Goal: Contribute content: Add original content to the website for others to see

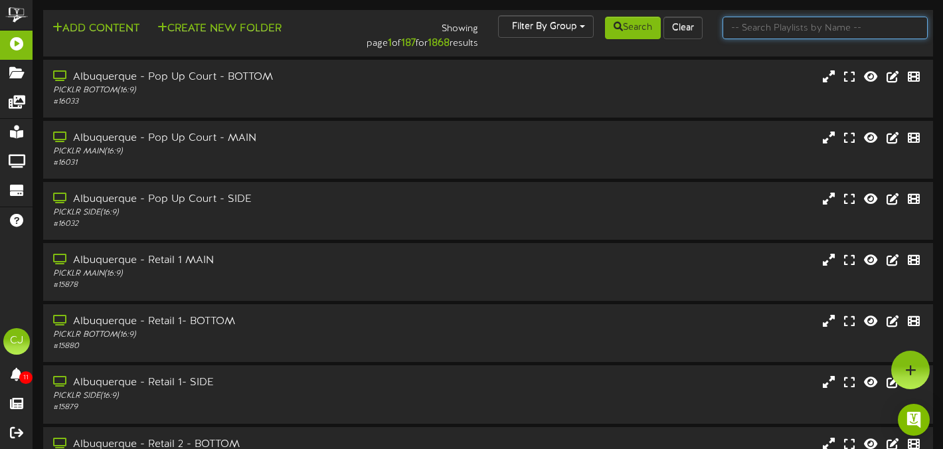
click at [786, 28] on input "text" at bounding box center [824, 28] width 205 height 23
type input "newtown"
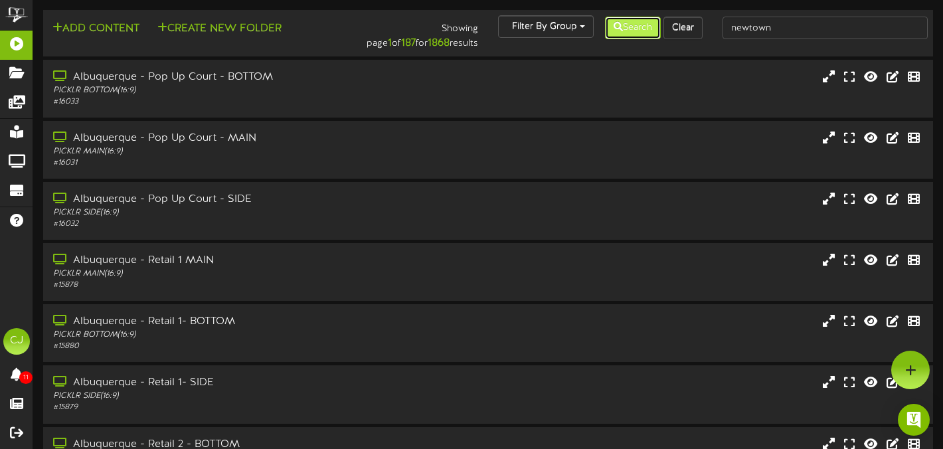
click at [644, 32] on button "Search" at bounding box center [633, 28] width 56 height 23
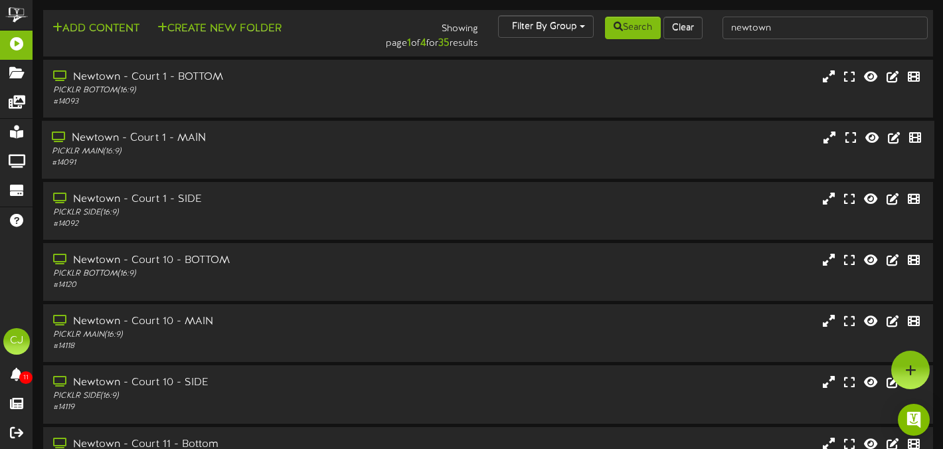
click at [481, 137] on div "Newtown - Court 1 - MAIN PICKLR MAIN ( 16:9 ) # 14091" at bounding box center [488, 150] width 892 height 38
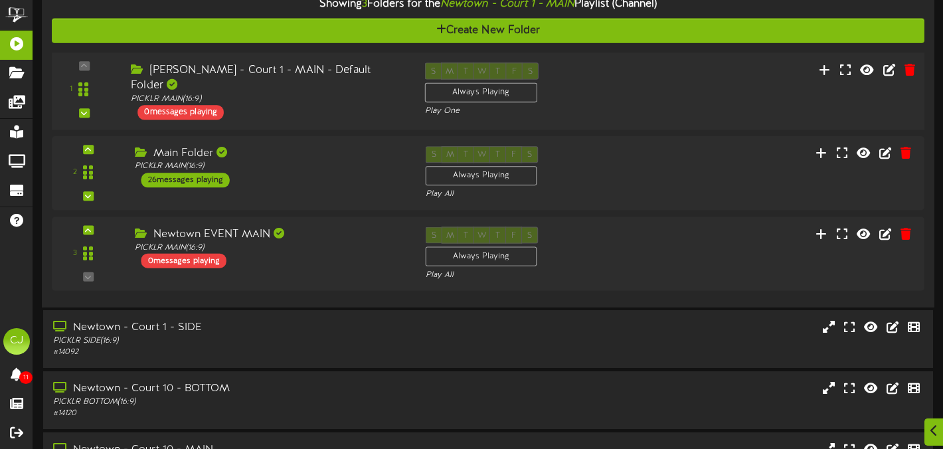
scroll to position [210, 0]
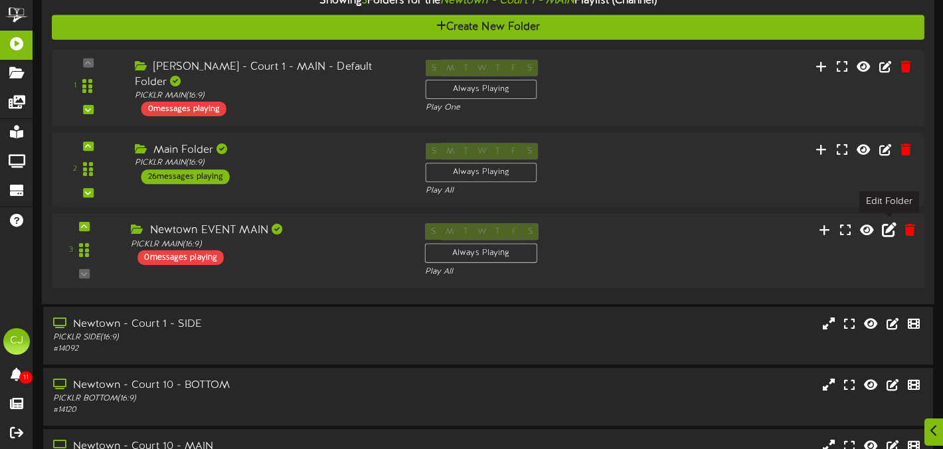
click at [890, 232] on icon at bounding box center [889, 229] width 15 height 15
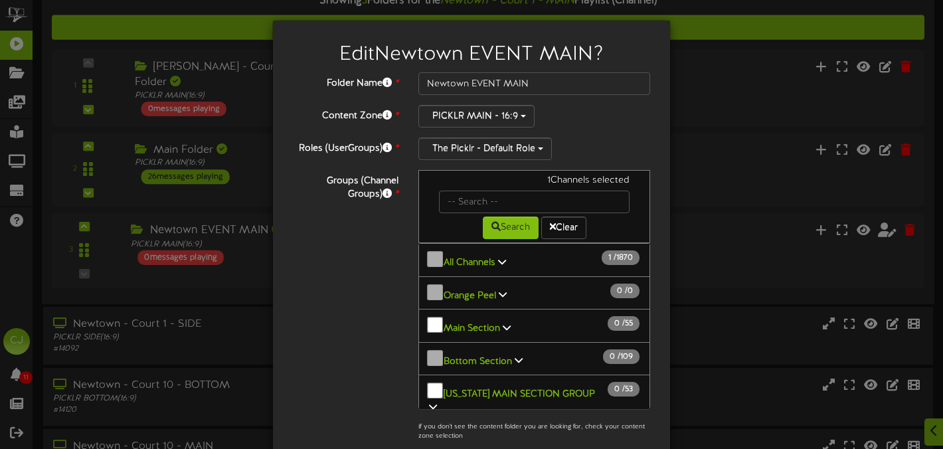
click at [499, 260] on icon at bounding box center [502, 261] width 8 height 9
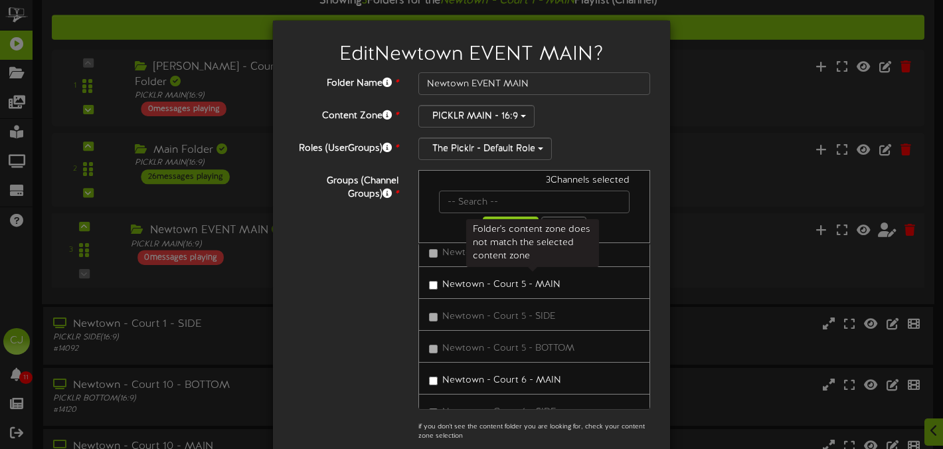
scroll to position [31392, 0]
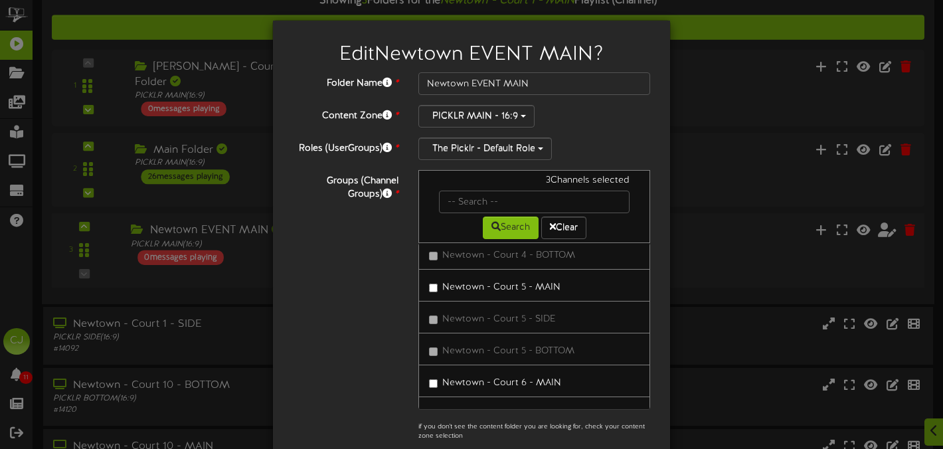
click at [438, 285] on label "Newtown - Court 5 - MAIN" at bounding box center [494, 285] width 131 height 18
click at [429, 324] on label "Newtown - Court 10 - MAIN" at bounding box center [497, 320] width 136 height 18
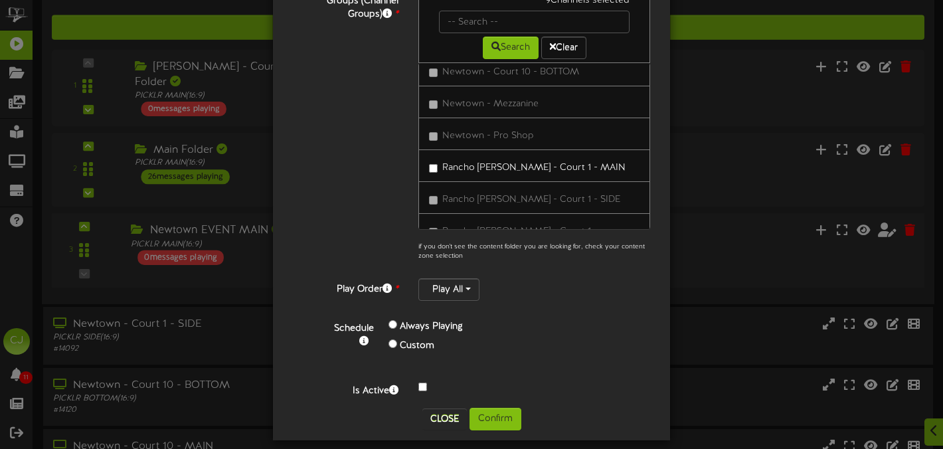
scroll to position [192, 0]
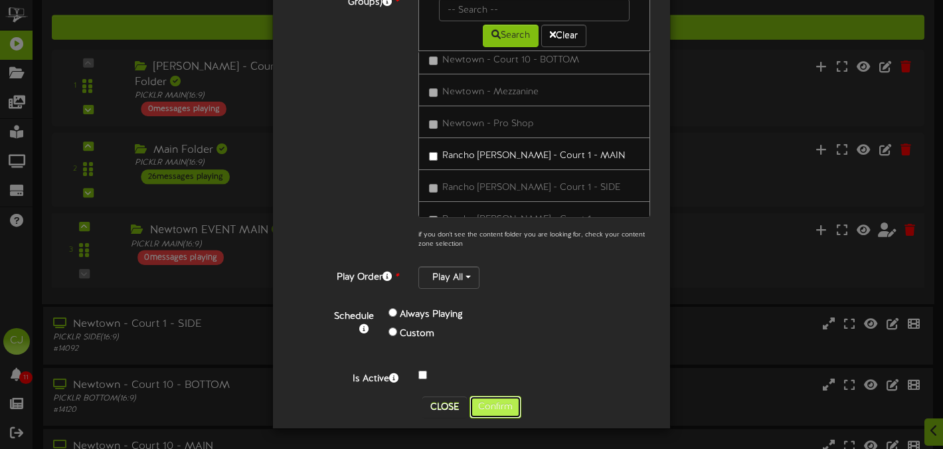
click at [509, 400] on button "Confirm" at bounding box center [495, 407] width 52 height 23
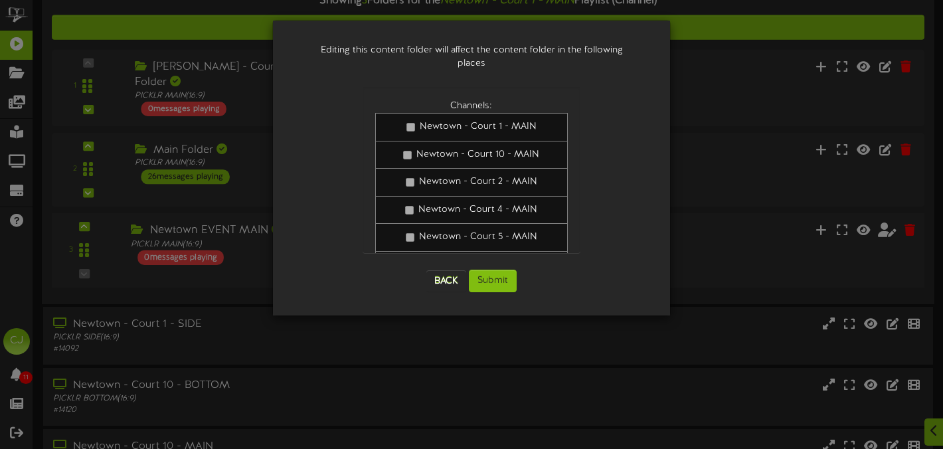
scroll to position [0, 0]
click at [506, 270] on button "Submit" at bounding box center [493, 281] width 48 height 23
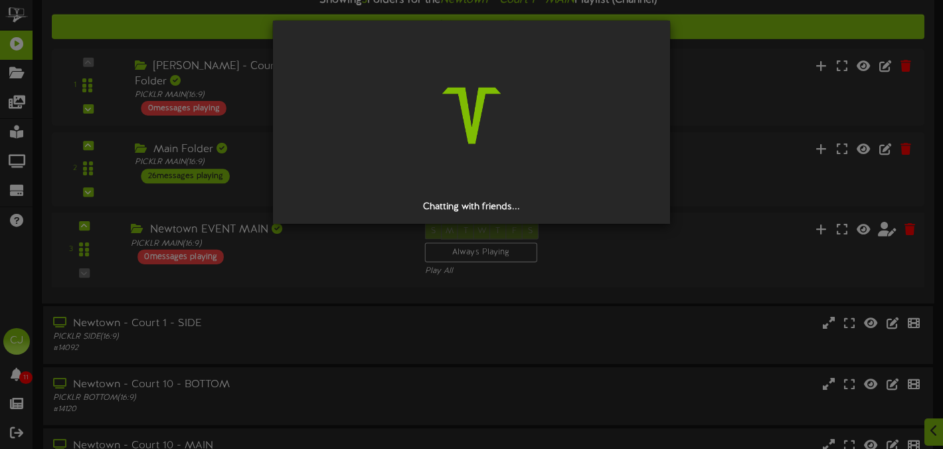
scroll to position [208, 0]
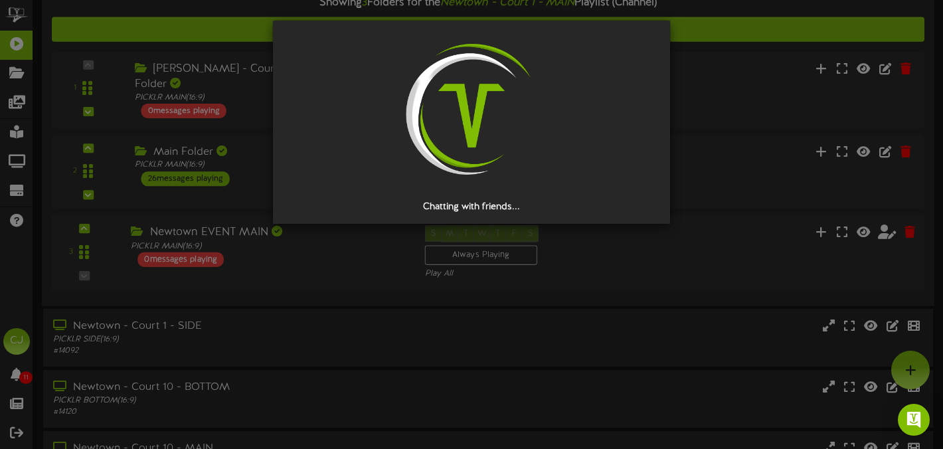
click at [896, 423] on div "Chatting with friends..." at bounding box center [471, 224] width 943 height 449
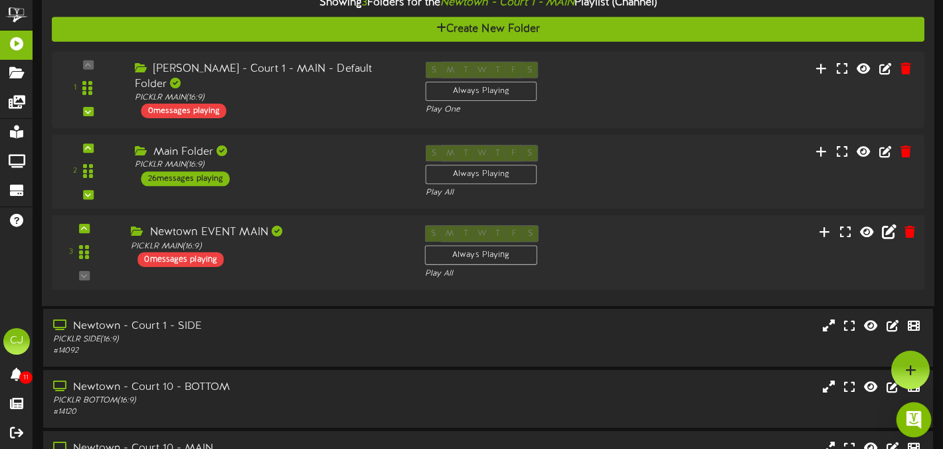
click at [913, 422] on img "Open Intercom Messenger" at bounding box center [913, 419] width 17 height 17
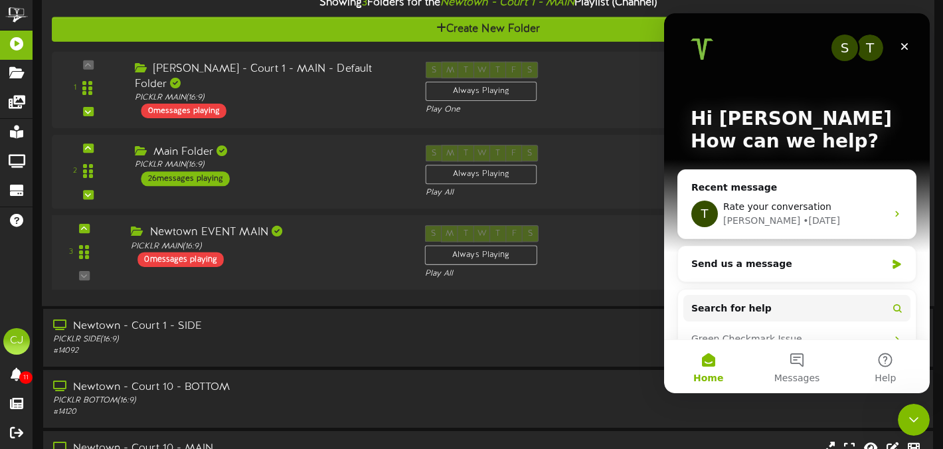
scroll to position [0, 0]
click at [895, 262] on icon "Intercom messenger" at bounding box center [896, 264] width 8 height 9
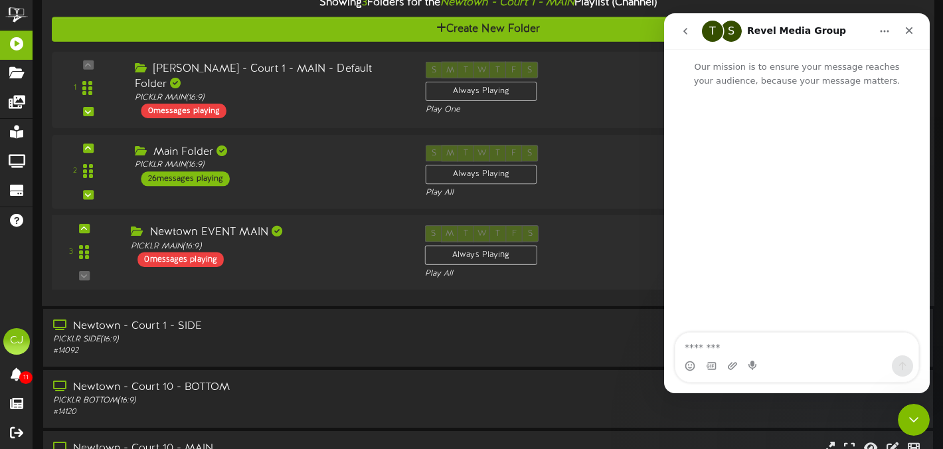
click at [734, 349] on textarea "Message…" at bounding box center [796, 344] width 243 height 23
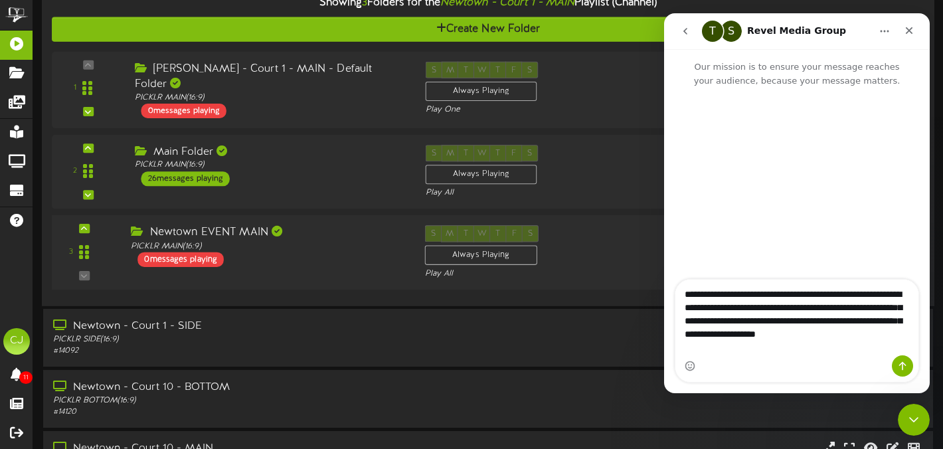
type textarea "**********"
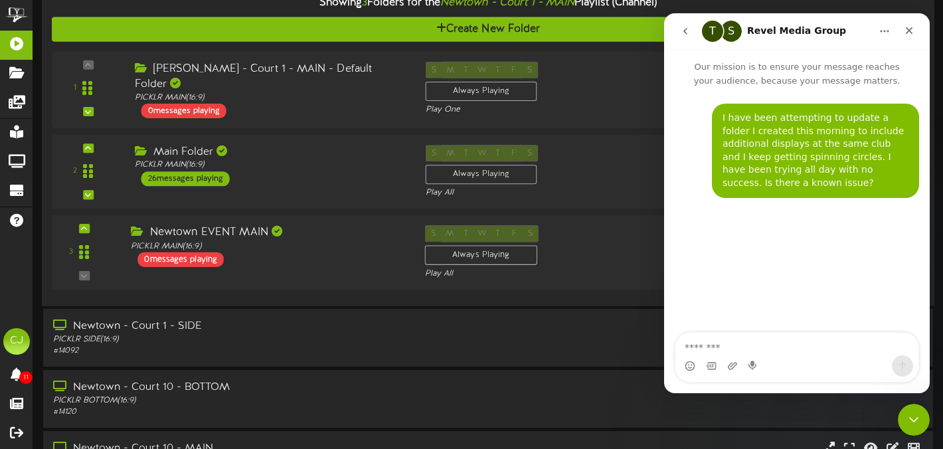
click at [568, 255] on div "S M T W T F S Always Playing Play All" at bounding box center [524, 252] width 220 height 54
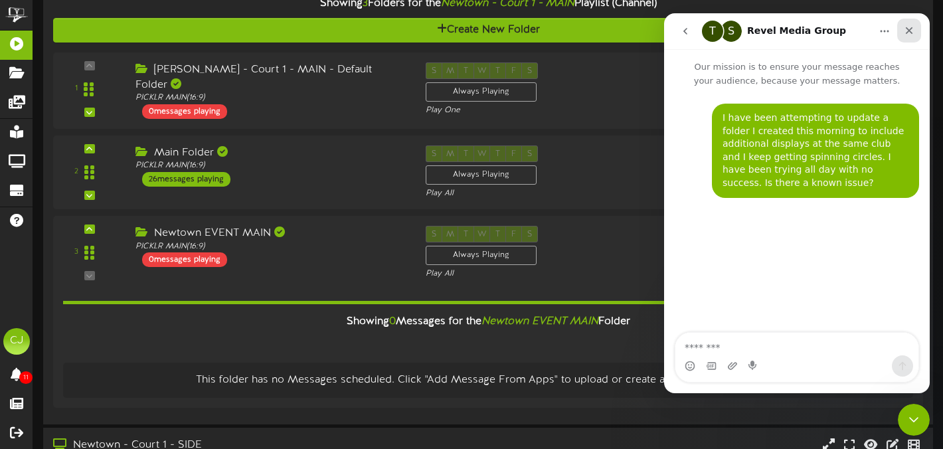
click at [914, 25] on div "Close" at bounding box center [909, 31] width 24 height 24
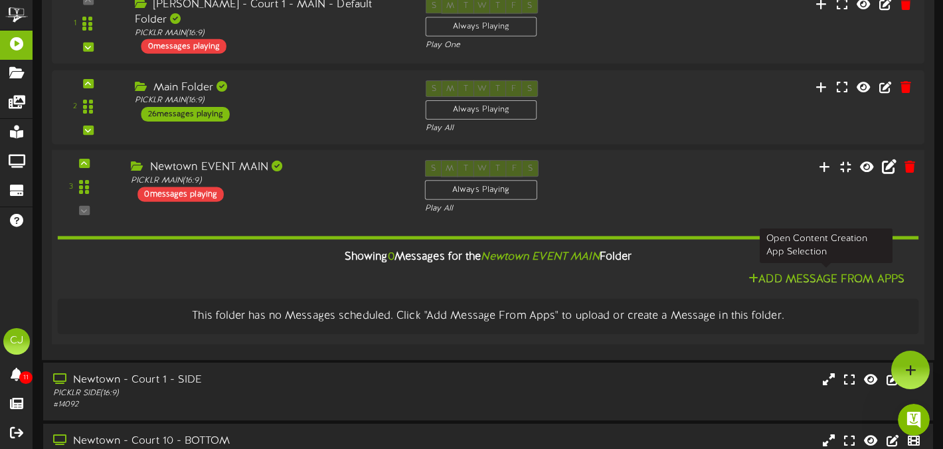
scroll to position [266, 0]
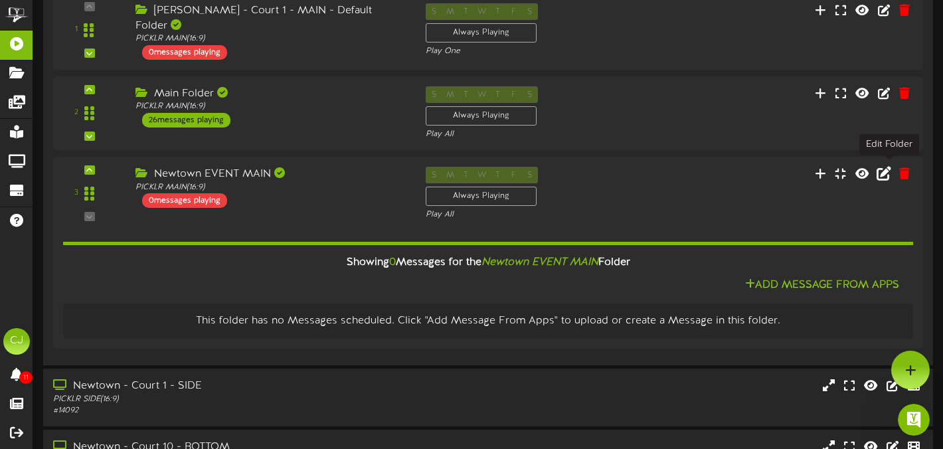
click at [891, 169] on icon at bounding box center [883, 173] width 15 height 15
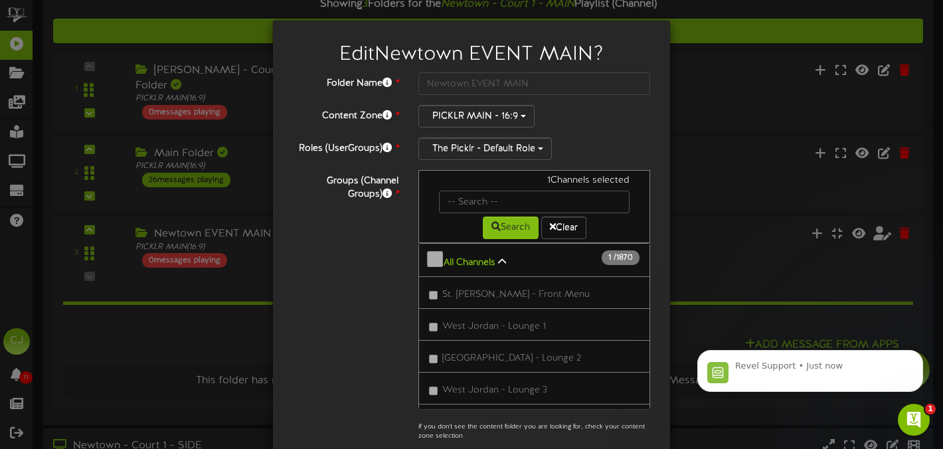
scroll to position [206, 0]
click at [501, 258] on icon at bounding box center [502, 261] width 8 height 9
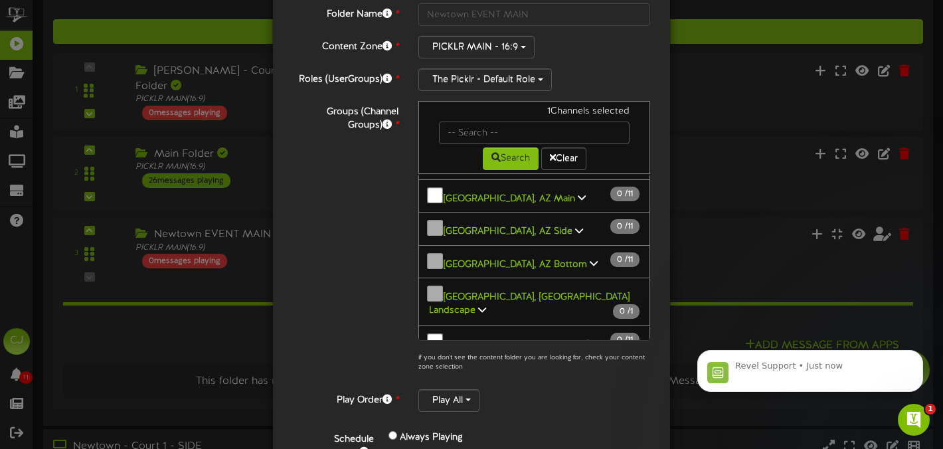
scroll to position [192, 0]
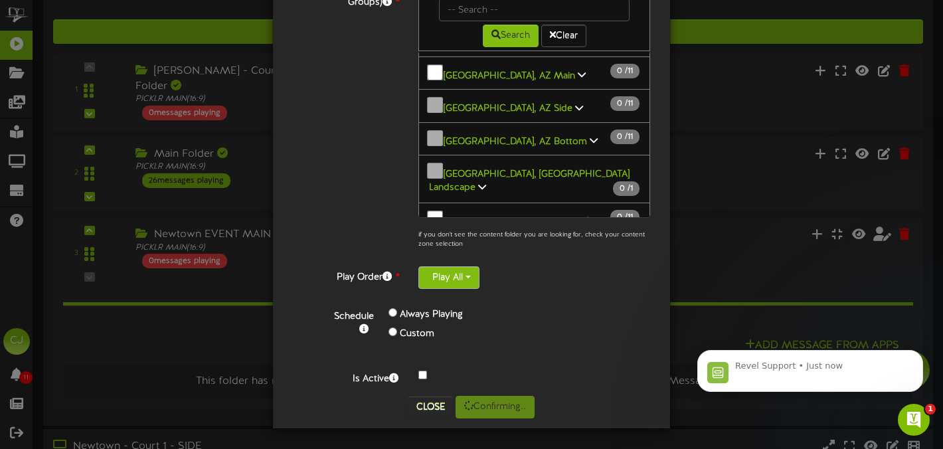
click at [463, 274] on button "Play All" at bounding box center [448, 277] width 61 height 23
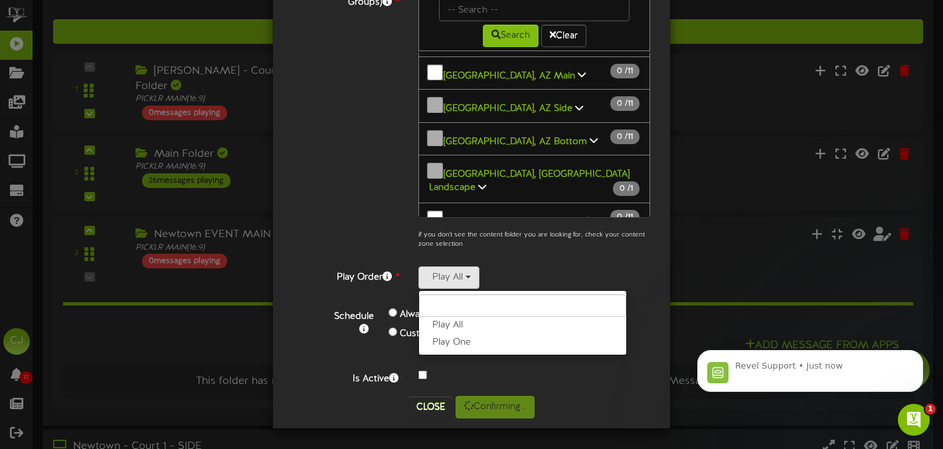
drag, startPoint x: 465, startPoint y: 339, endPoint x: 503, endPoint y: 331, distance: 38.5
click at [465, 339] on label "Play One" at bounding box center [522, 342] width 207 height 17
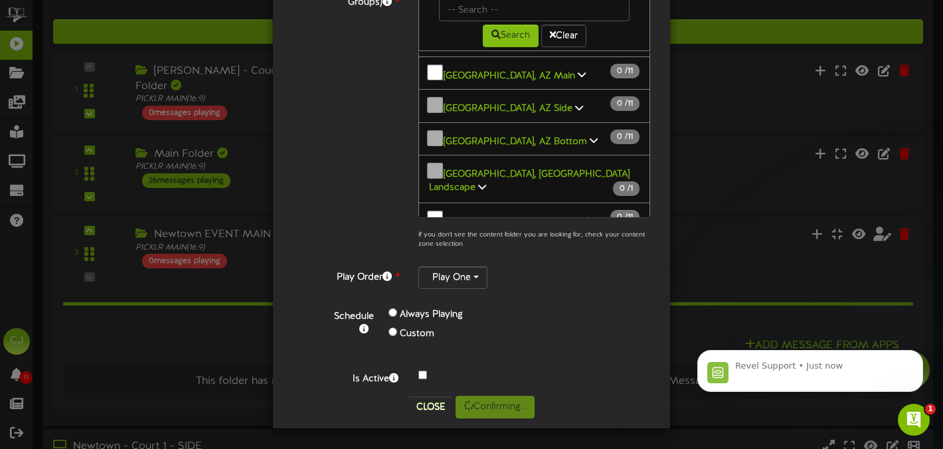
click at [542, 325] on div "Custom" at bounding box center [476, 334] width 177 height 19
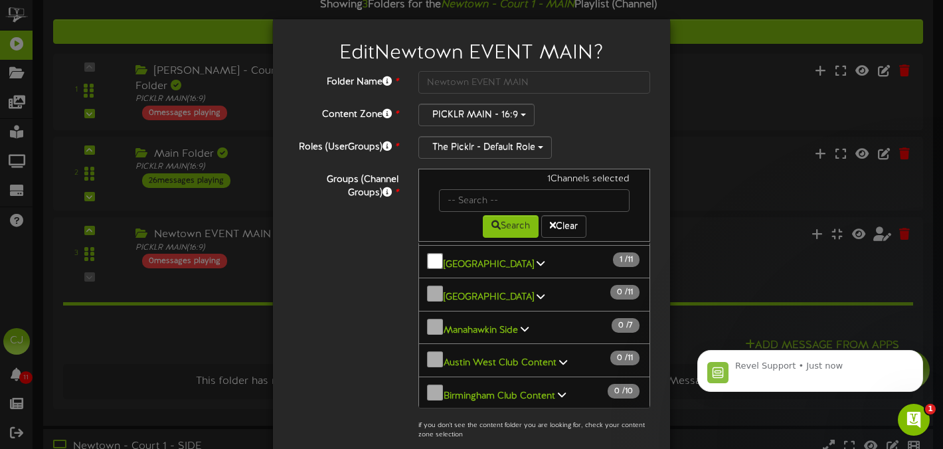
scroll to position [0, 0]
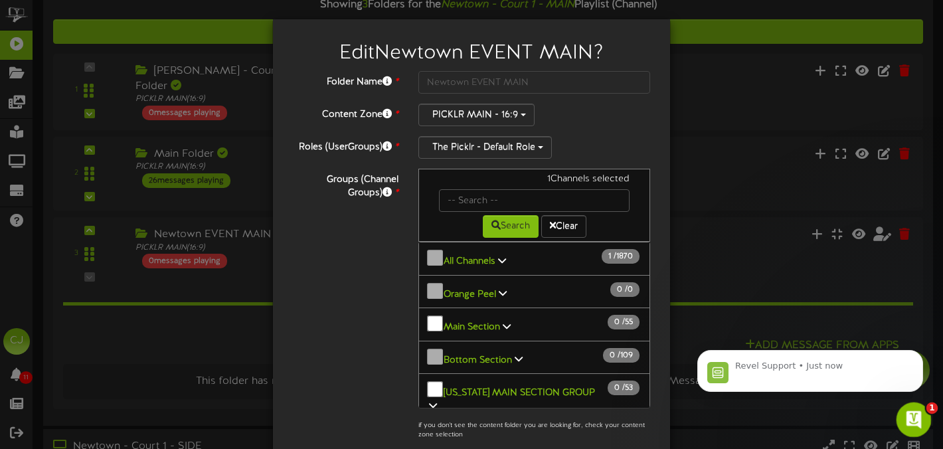
click at [918, 415] on icon "Open Intercom Messenger" at bounding box center [912, 418] width 22 height 22
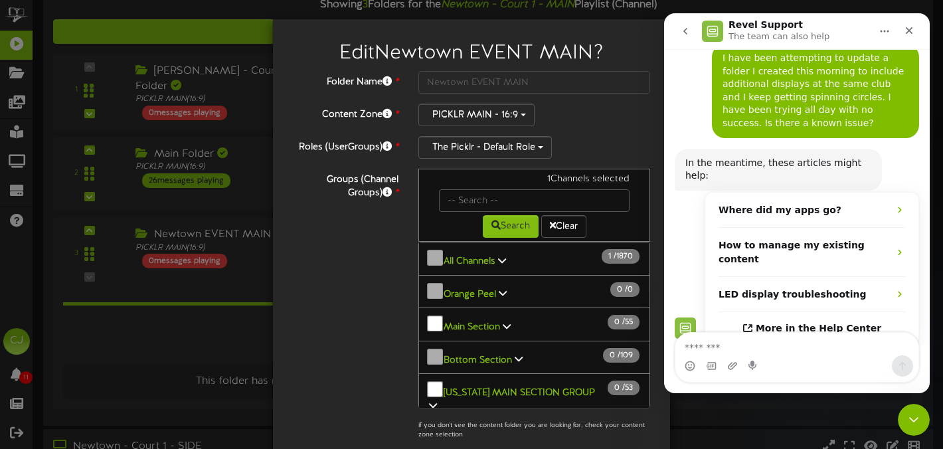
click at [498, 256] on icon at bounding box center [502, 260] width 8 height 9
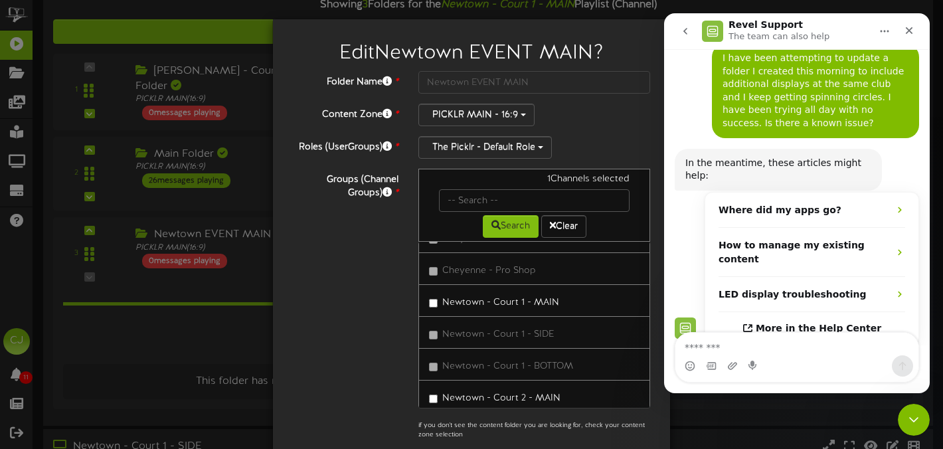
scroll to position [31134, 0]
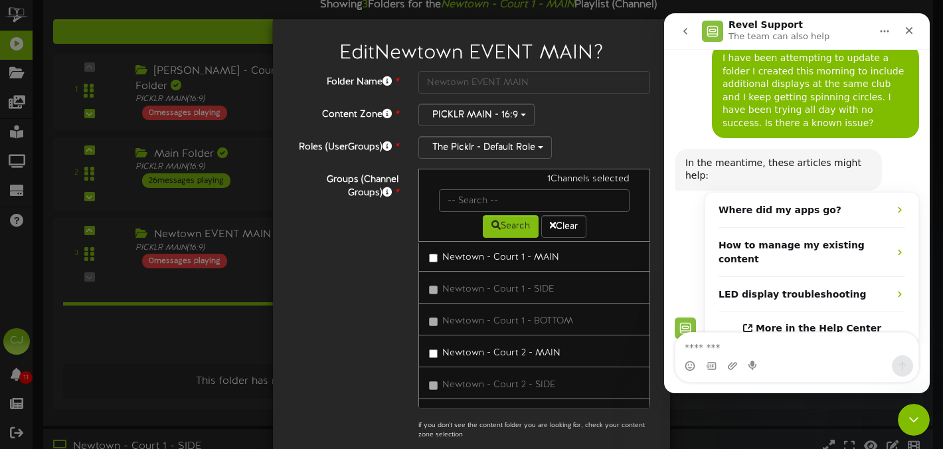
click at [438, 355] on label "Newtown - Court 2 - MAIN" at bounding box center [494, 351] width 131 height 18
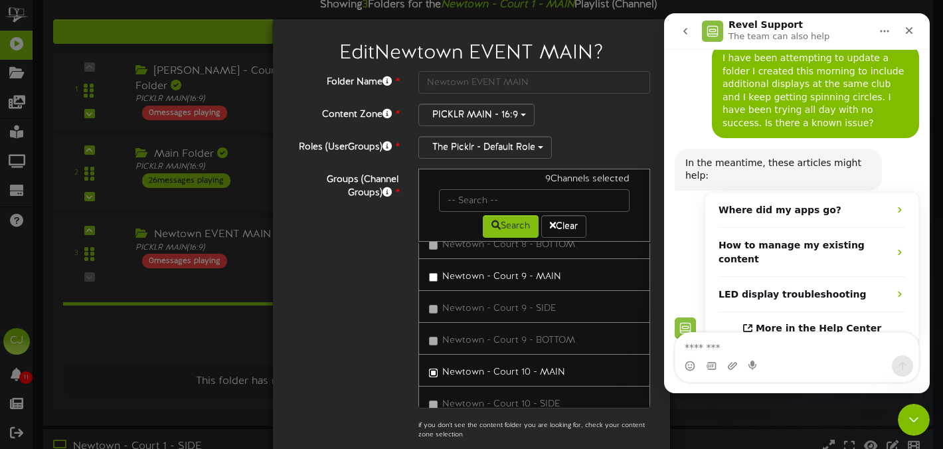
scroll to position [192, 0]
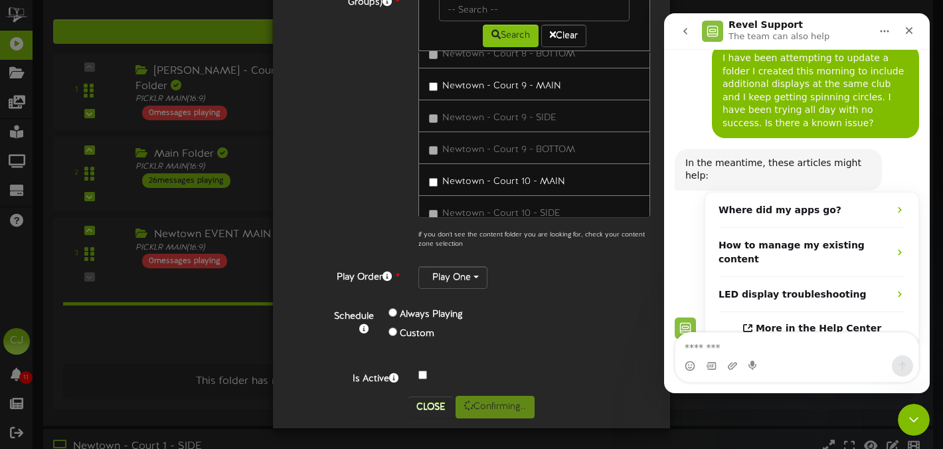
click at [586, 323] on div "Always Playing Custom" at bounding box center [486, 324] width 217 height 39
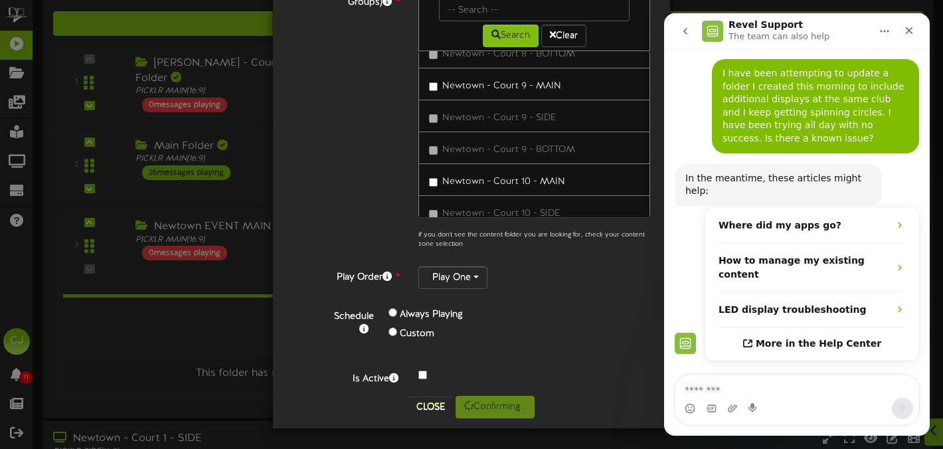
scroll to position [17, 0]
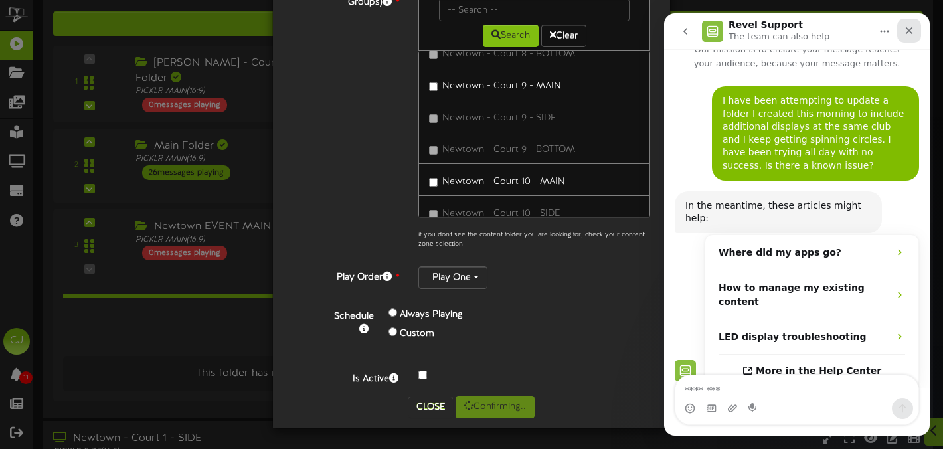
click at [912, 29] on icon "Close" at bounding box center [909, 30] width 11 height 11
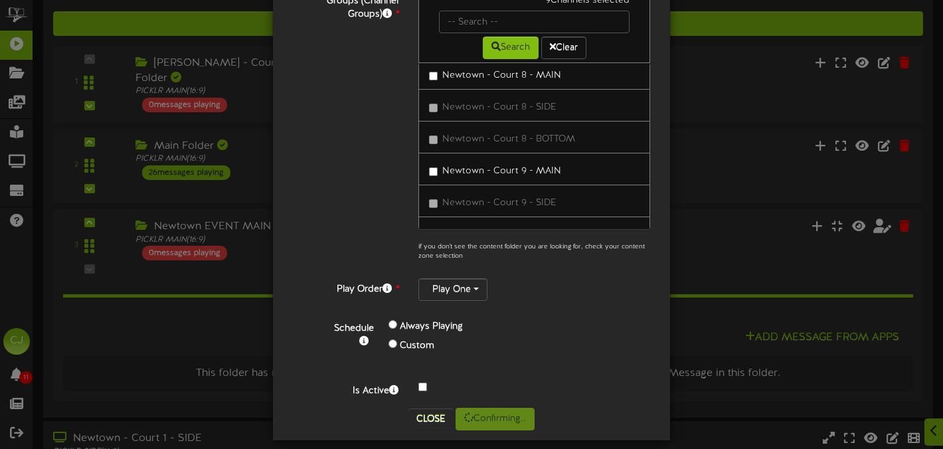
scroll to position [192, 0]
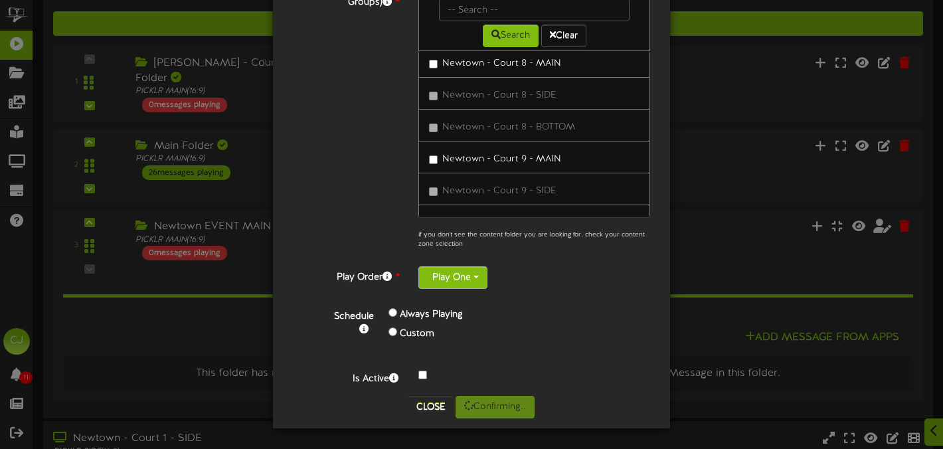
click at [472, 279] on button "Play One" at bounding box center [452, 277] width 69 height 23
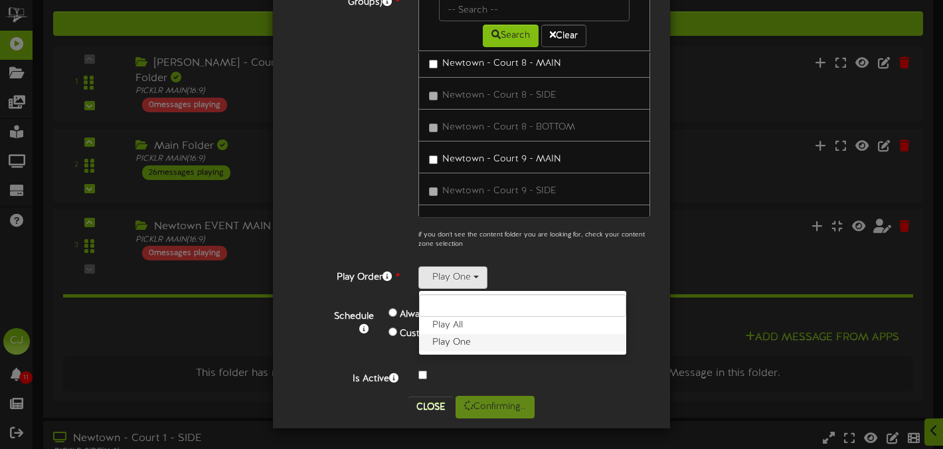
click at [459, 335] on label "Play One" at bounding box center [522, 342] width 207 height 17
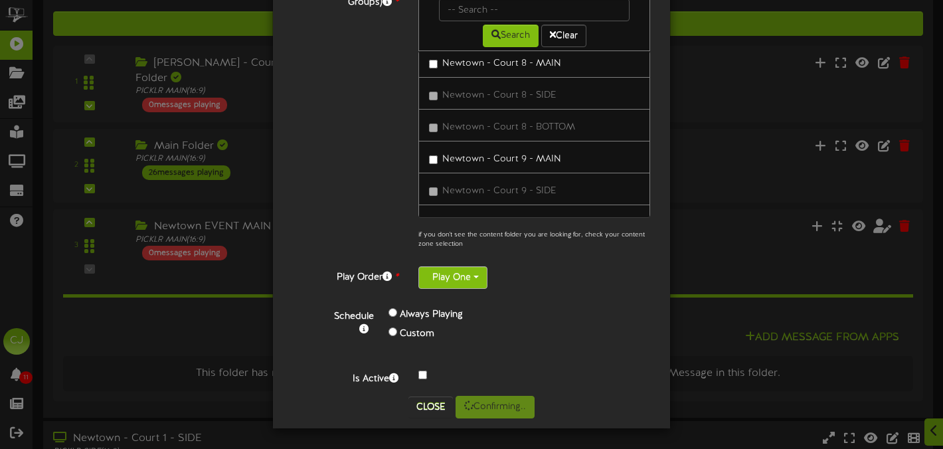
click at [481, 275] on button "Play One" at bounding box center [452, 277] width 69 height 23
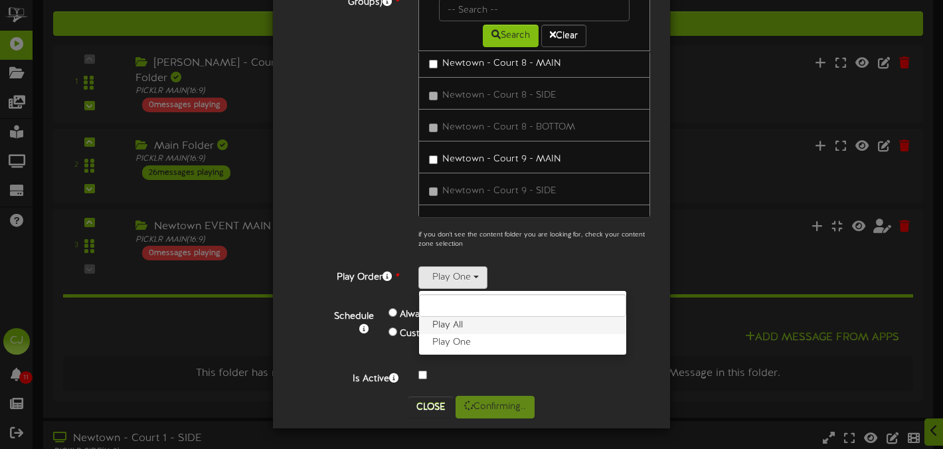
click at [469, 325] on label "Play All" at bounding box center [522, 325] width 207 height 17
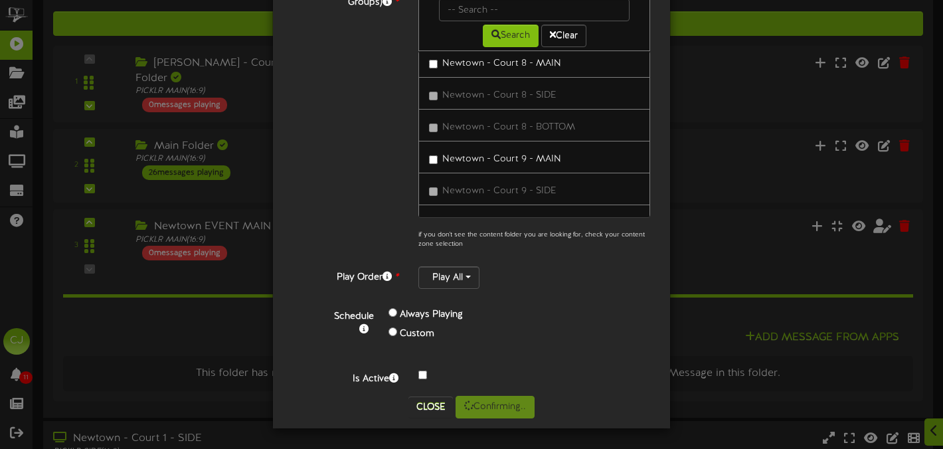
click at [597, 334] on div "Schedule Always Playing Custom" at bounding box center [487, 324] width 346 height 39
drag, startPoint x: 432, startPoint y: 406, endPoint x: 723, endPoint y: 250, distance: 330.9
click at [432, 406] on button "Close" at bounding box center [430, 406] width 44 height 21
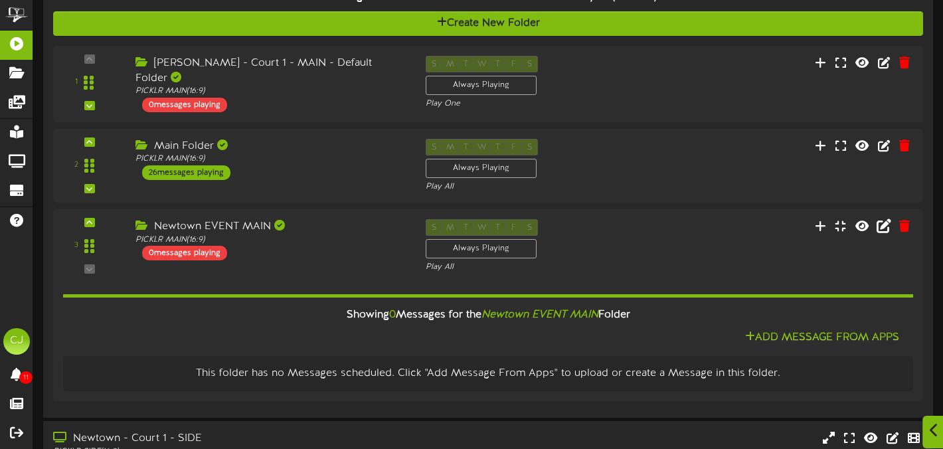
click at [927, 431] on div at bounding box center [933, 432] width 23 height 33
click at [910, 405] on div "Open Intercom Messenger" at bounding box center [912, 418] width 44 height 44
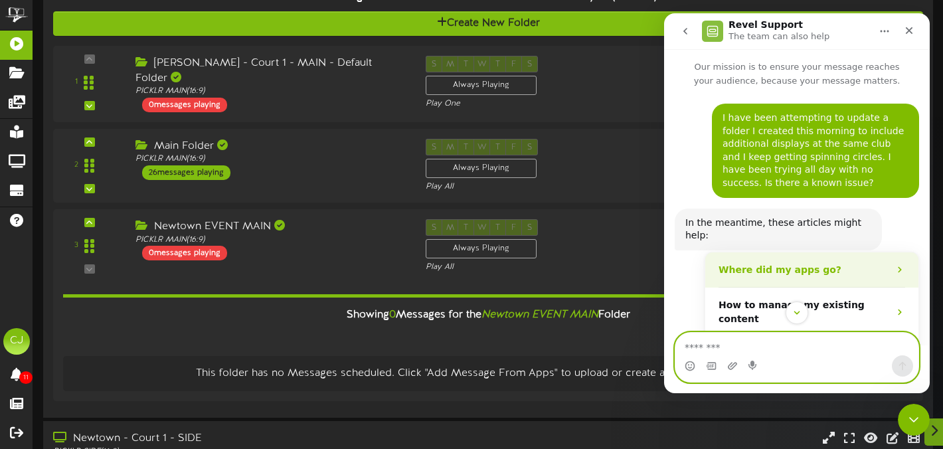
scroll to position [60, 0]
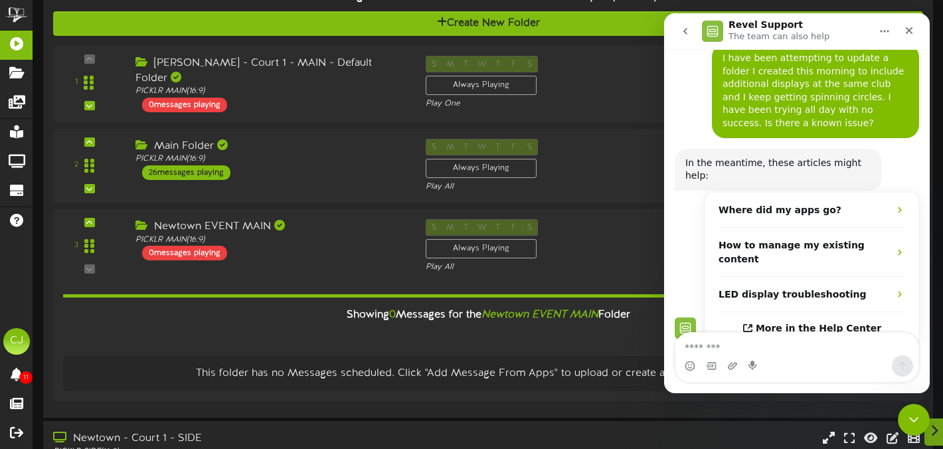
click at [680, 29] on icon "go back" at bounding box center [685, 31] width 11 height 11
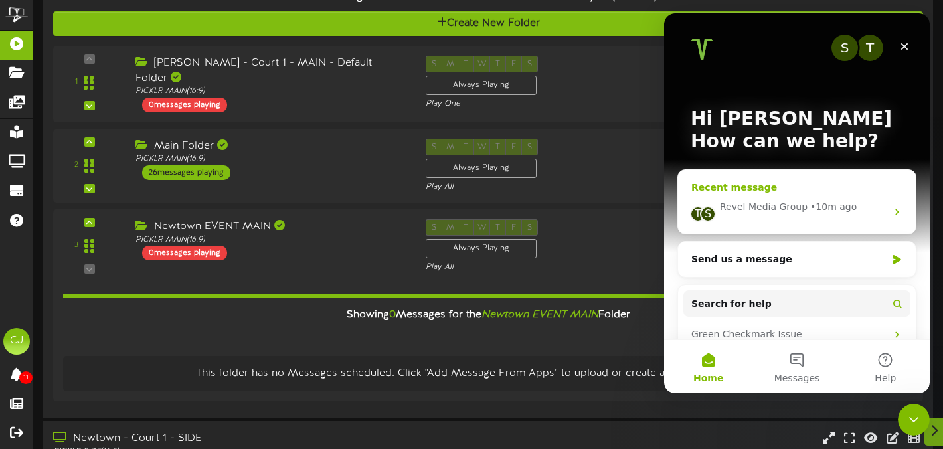
click at [898, 208] on icon "Intercom messenger" at bounding box center [897, 211] width 11 height 11
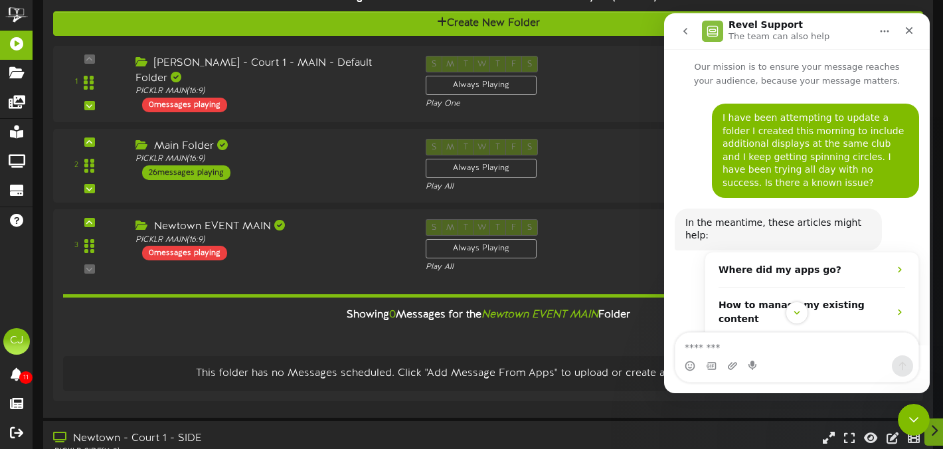
click at [687, 28] on icon "go back" at bounding box center [685, 31] width 11 height 11
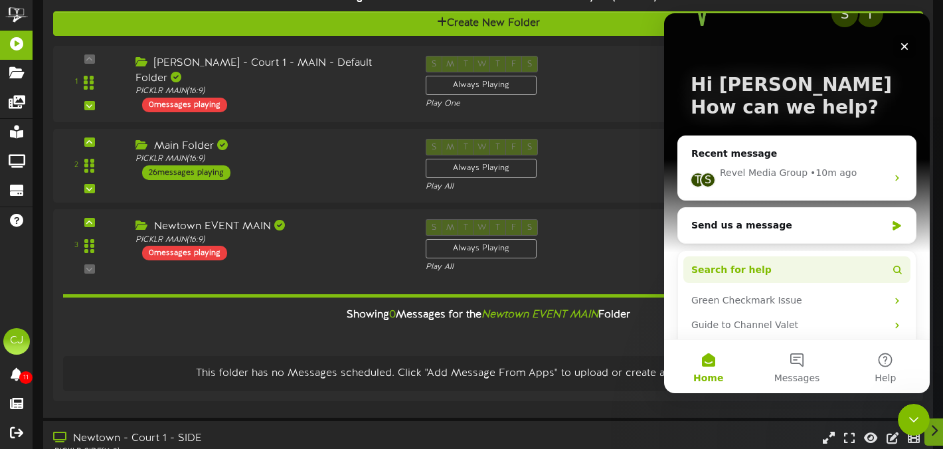
scroll to position [94, 0]
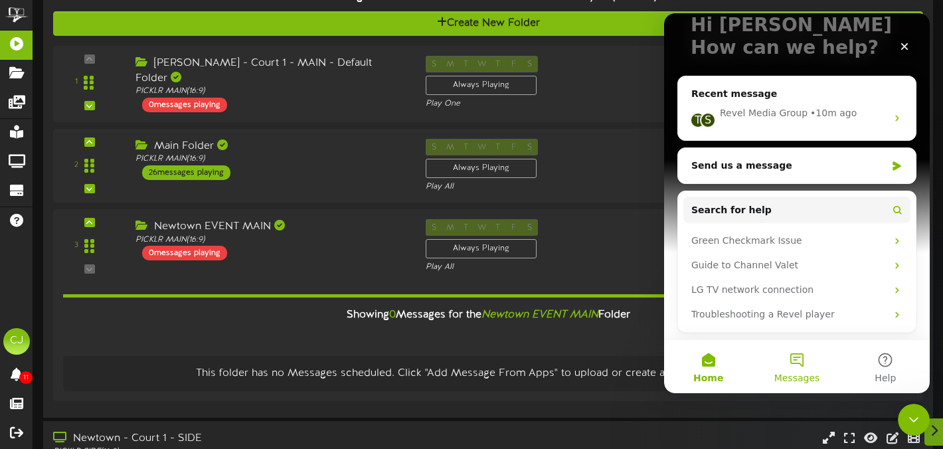
click at [805, 359] on button "Messages" at bounding box center [796, 366] width 88 height 53
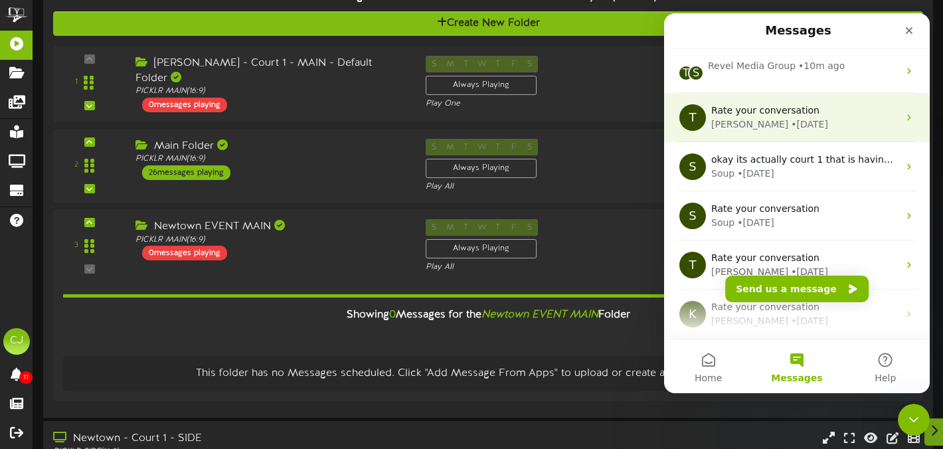
click at [837, 128] on div "[PERSON_NAME] • [DATE]" at bounding box center [804, 125] width 187 height 14
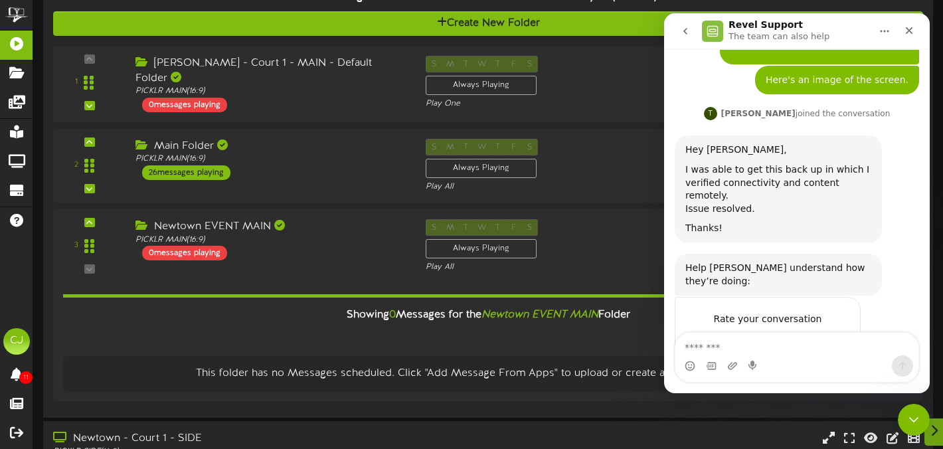
scroll to position [465, 0]
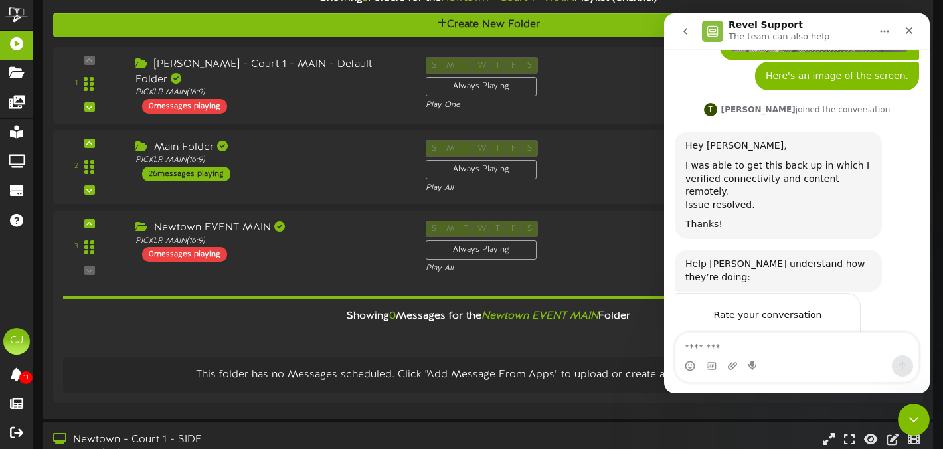
click at [682, 30] on icon "go back" at bounding box center [685, 31] width 11 height 11
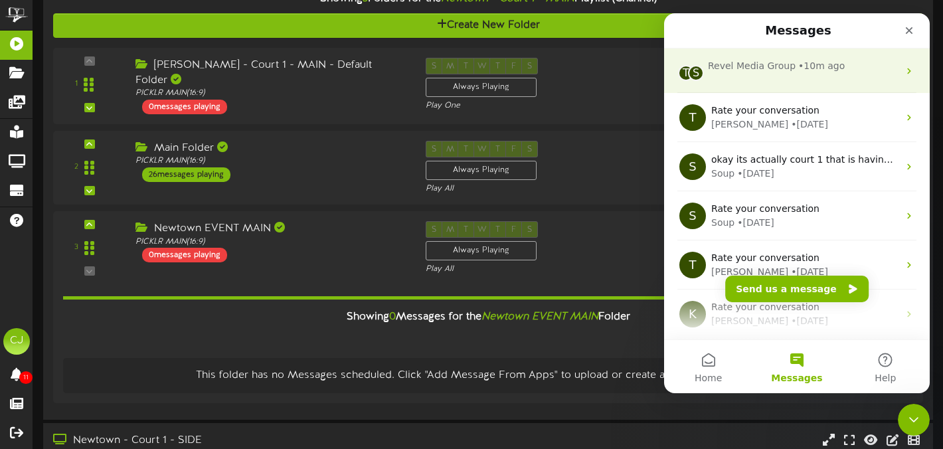
click at [827, 80] on div "T S Revel Media Group • 10m ago" at bounding box center [797, 70] width 266 height 44
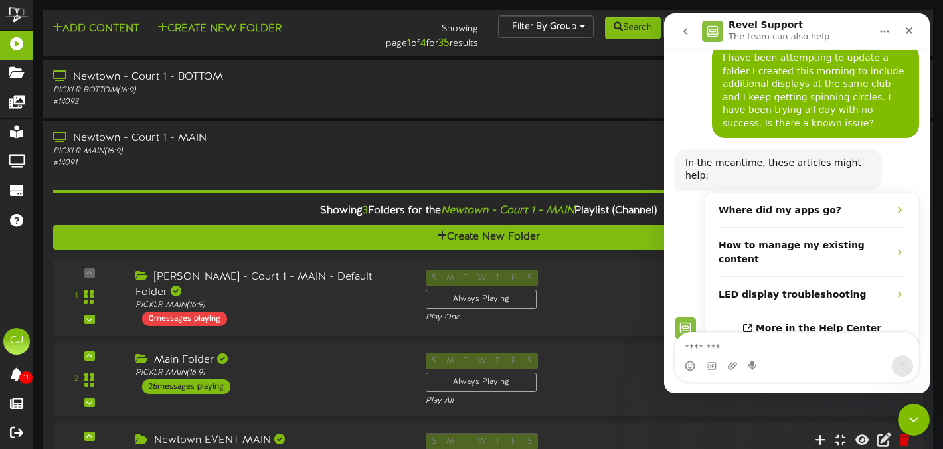
click at [683, 29] on icon "go back" at bounding box center [685, 31] width 11 height 11
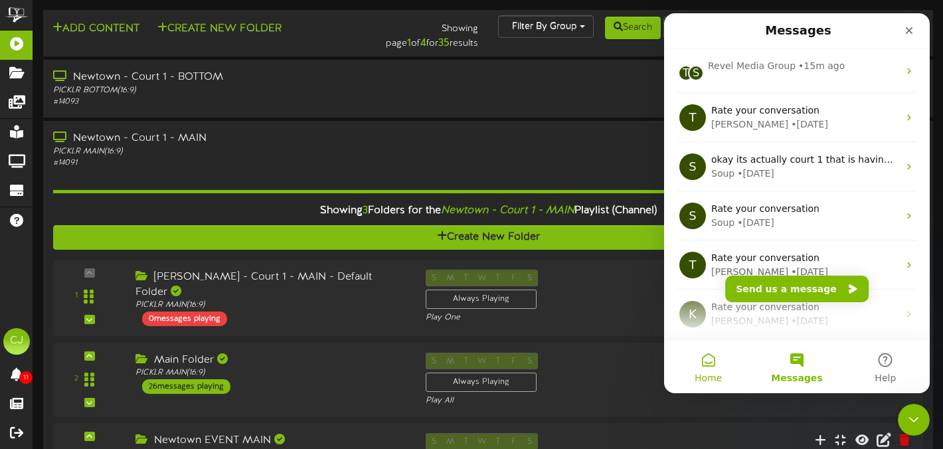
click at [709, 368] on button "Home" at bounding box center [708, 366] width 88 height 53
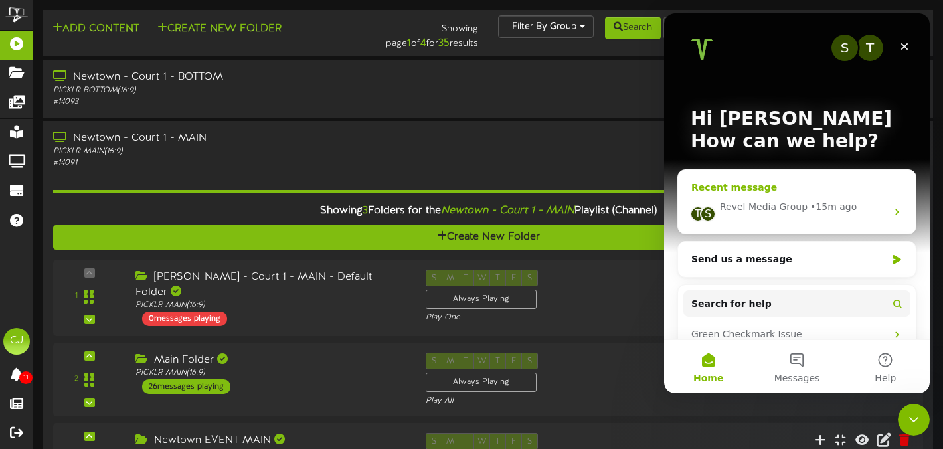
click at [898, 212] on icon "Intercom messenger" at bounding box center [897, 211] width 11 height 11
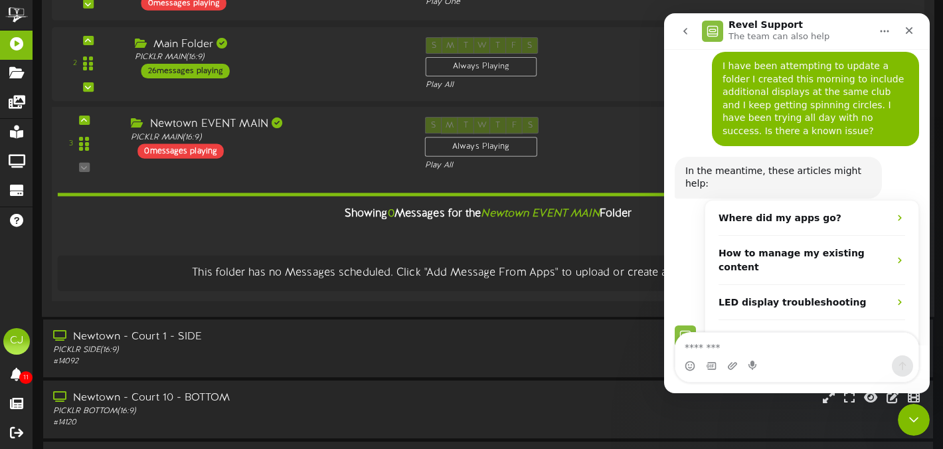
scroll to position [60, 0]
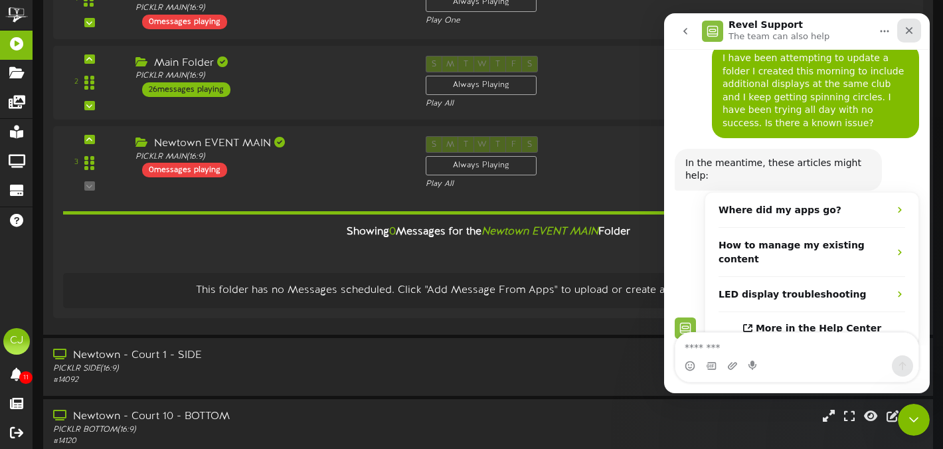
drag, startPoint x: 907, startPoint y: 33, endPoint x: 1571, endPoint y: 46, distance: 664.1
click at [907, 33] on icon "Close" at bounding box center [909, 30] width 11 height 11
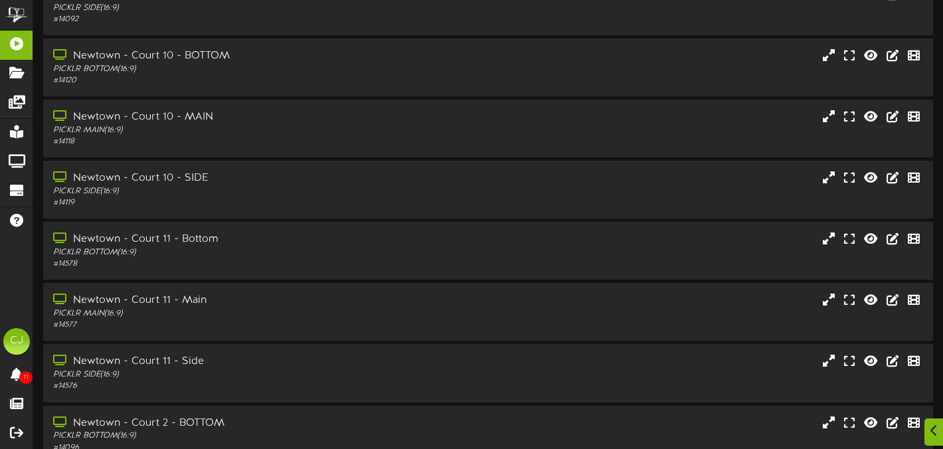
scroll to position [724, 0]
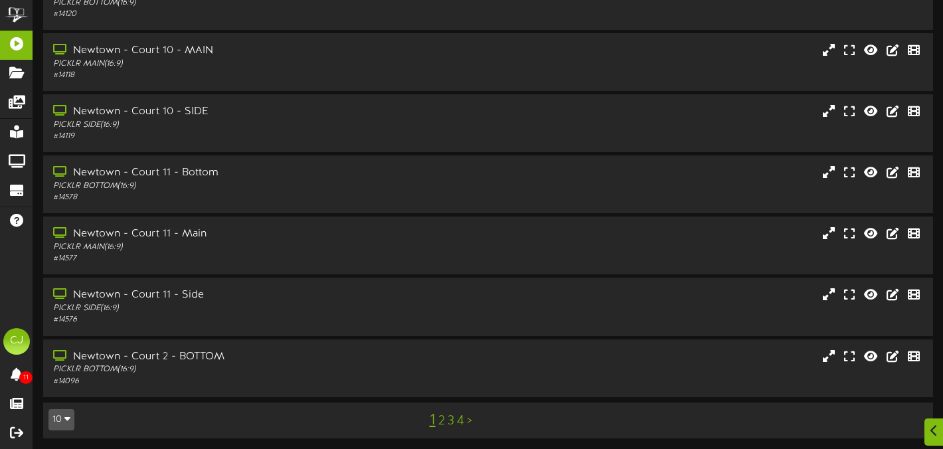
click at [463, 418] on div "1 2 3 4 >" at bounding box center [450, 420] width 225 height 25
click at [461, 417] on link "4" at bounding box center [460, 421] width 7 height 15
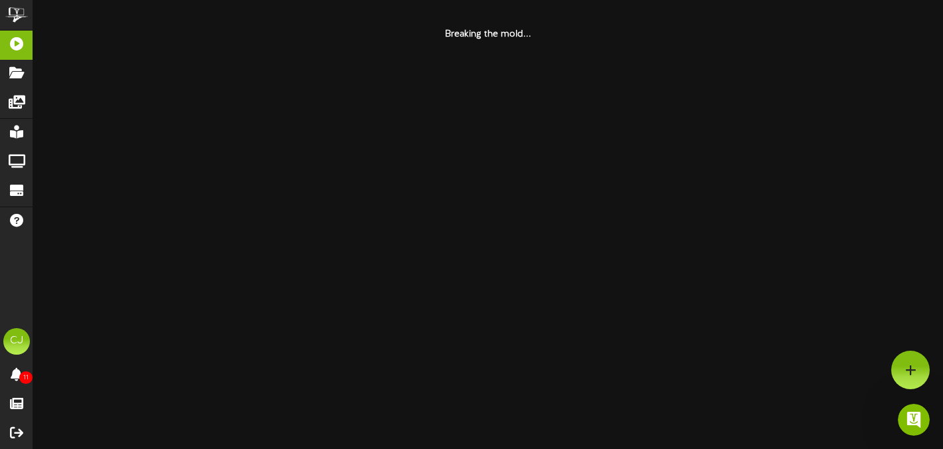
scroll to position [60, 0]
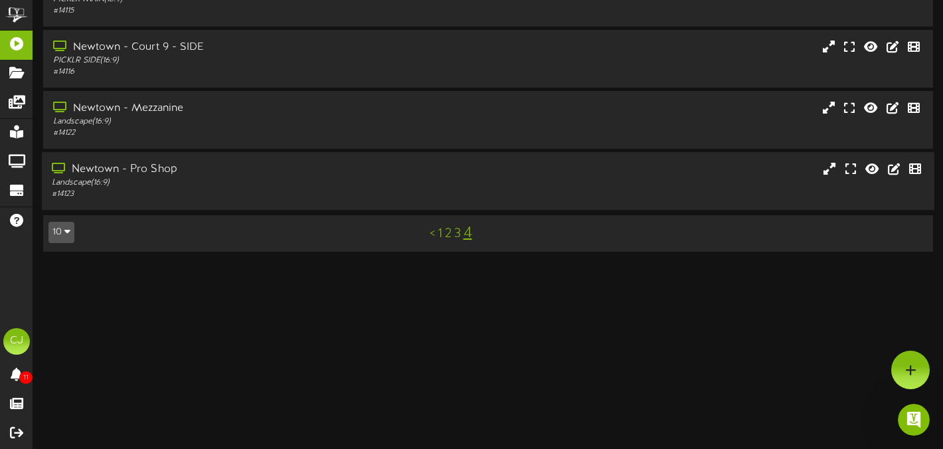
click at [188, 172] on div "Newtown - Pro Shop" at bounding box center [228, 169] width 352 height 15
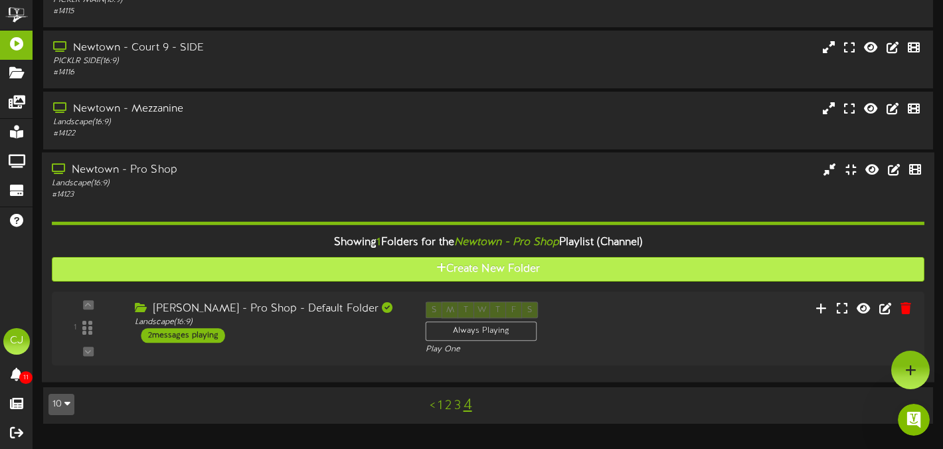
scroll to position [147, 0]
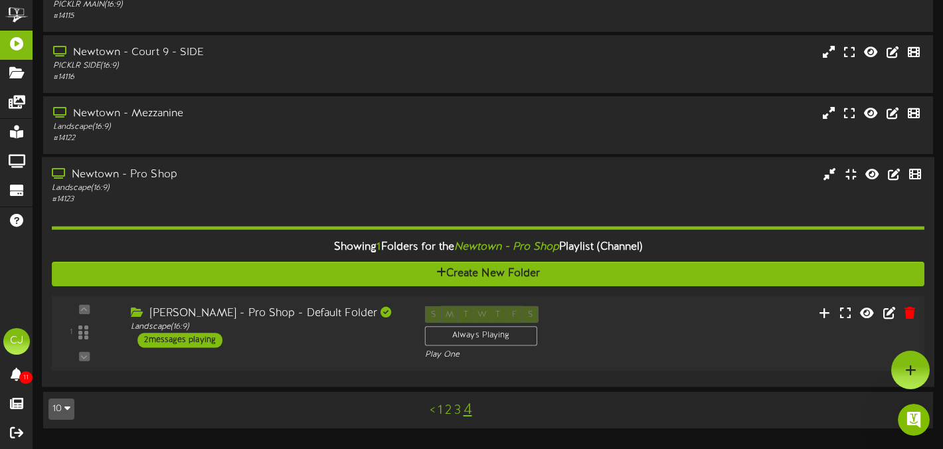
click at [608, 326] on div "S M T W T F S Always Playing Play One" at bounding box center [524, 333] width 220 height 54
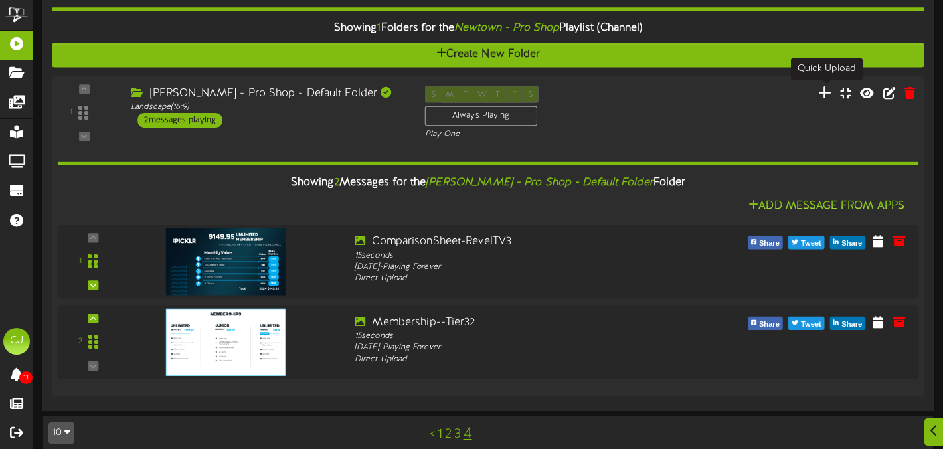
scroll to position [369, 0]
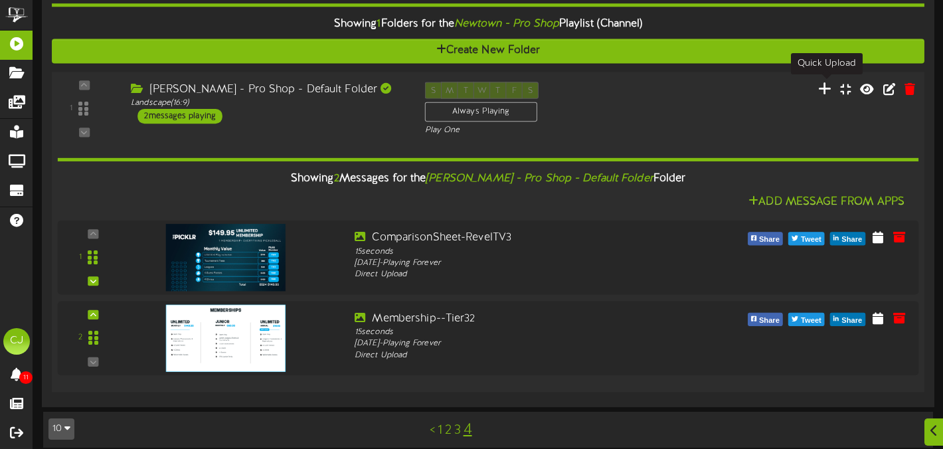
click at [825, 84] on icon at bounding box center [825, 88] width 14 height 15
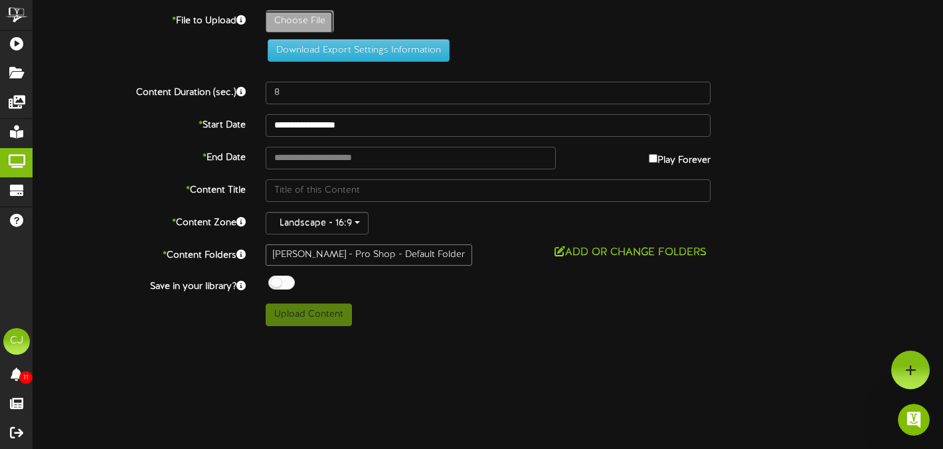
type input "**********"
type input "1"
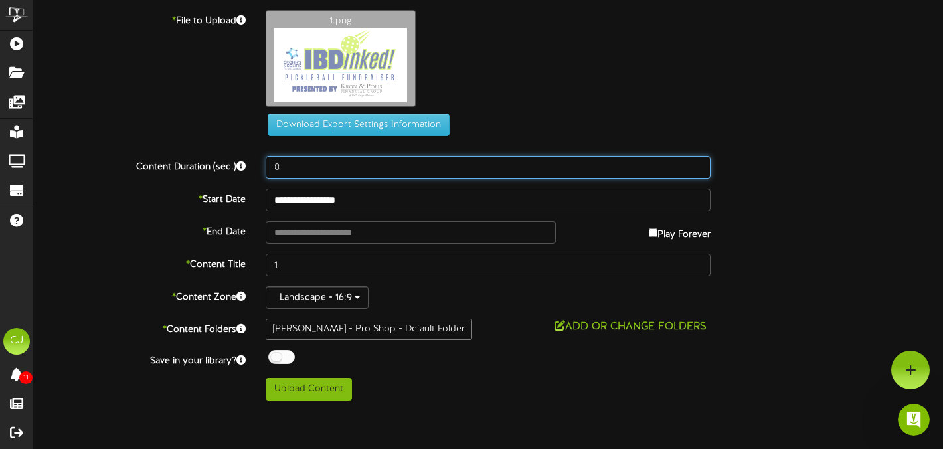
click at [287, 171] on input "8" at bounding box center [488, 167] width 445 height 23
type input "15"
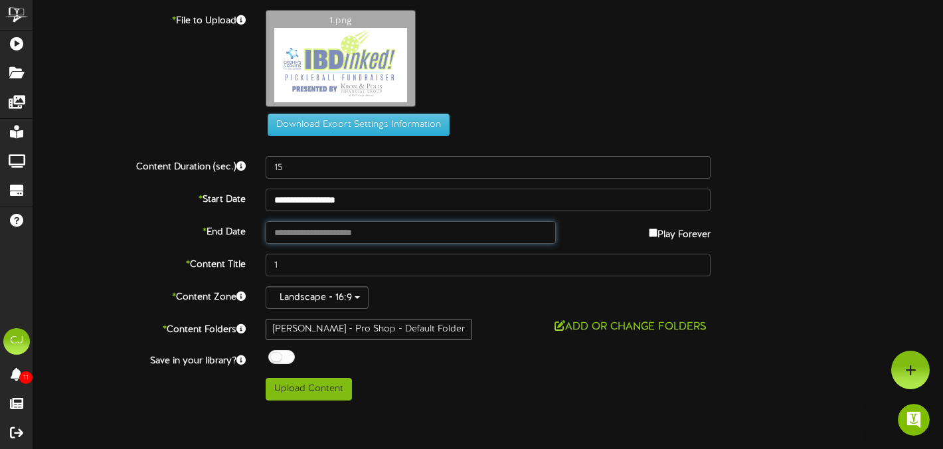
click at [405, 234] on input "text" at bounding box center [411, 232] width 290 height 23
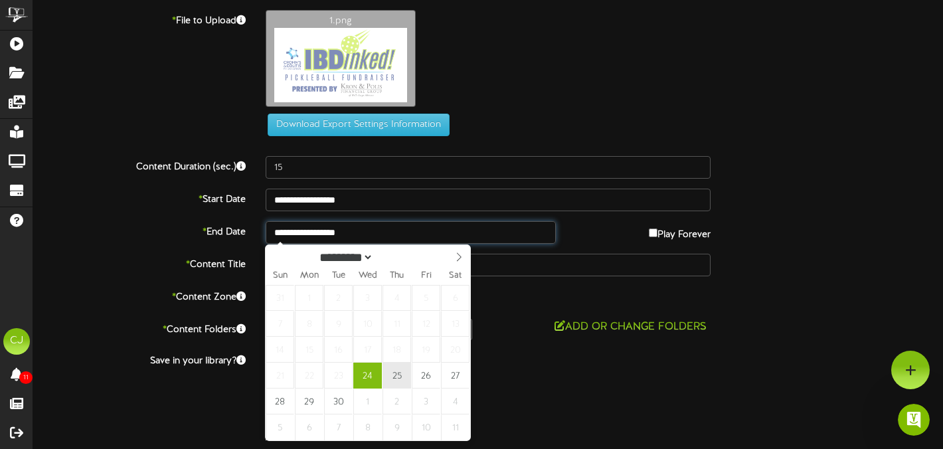
type input "**********"
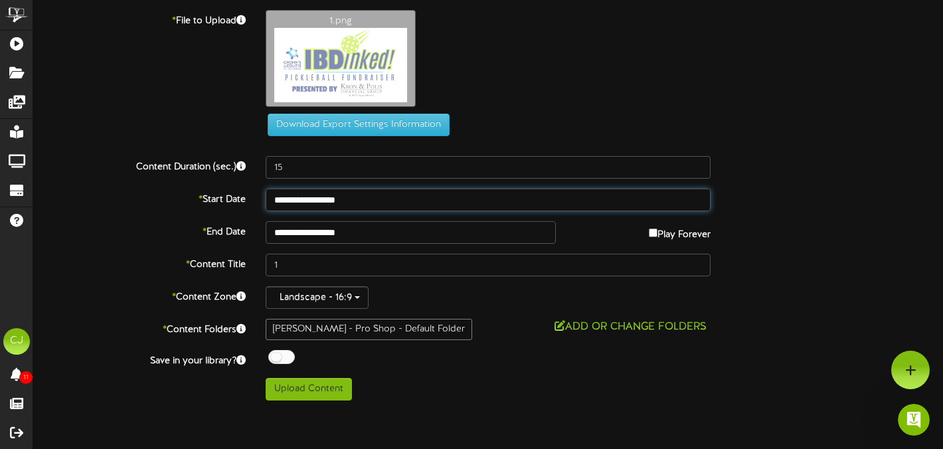
click at [406, 194] on input "**********" at bounding box center [488, 200] width 445 height 23
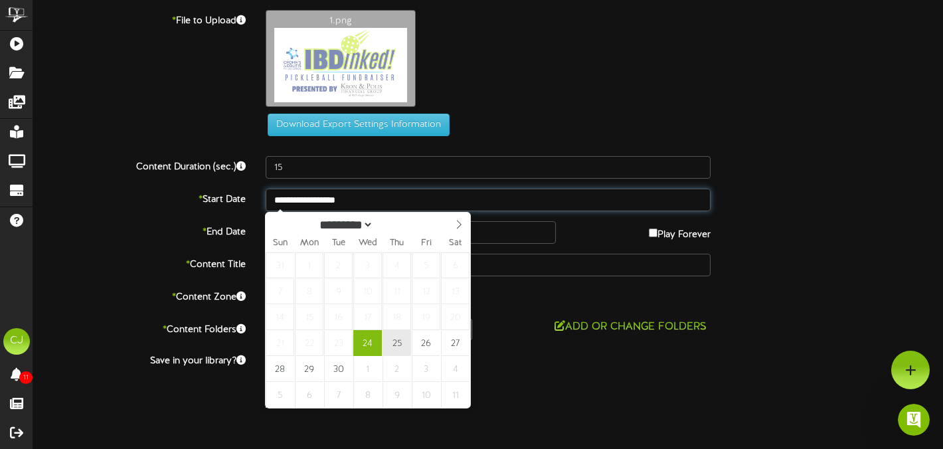
type input "**********"
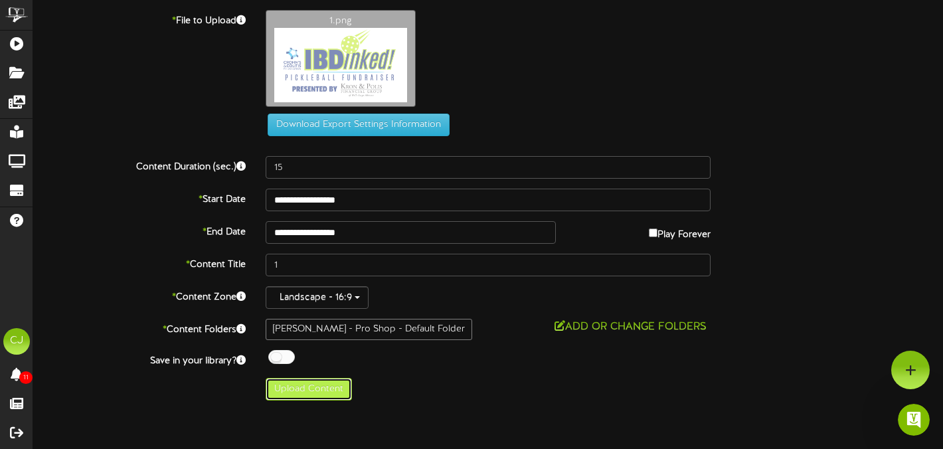
click at [297, 393] on button "Upload Content" at bounding box center [309, 389] width 86 height 23
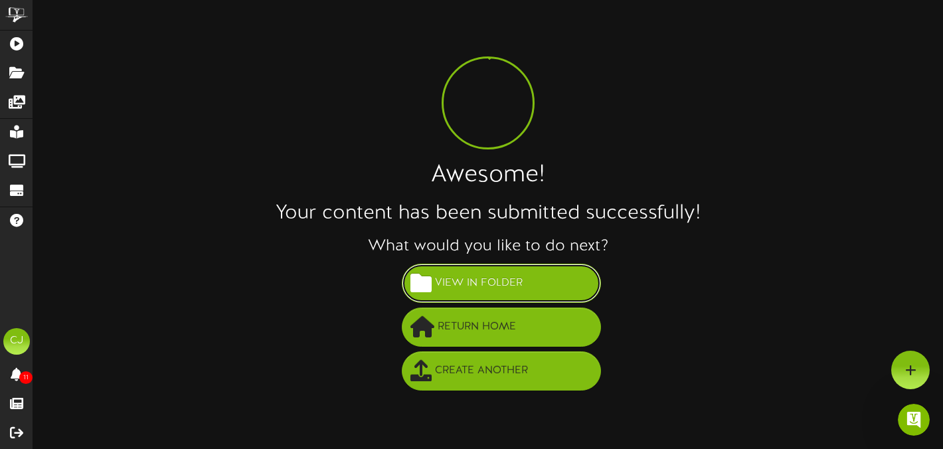
click at [482, 286] on span "View in Folder" at bounding box center [479, 283] width 94 height 22
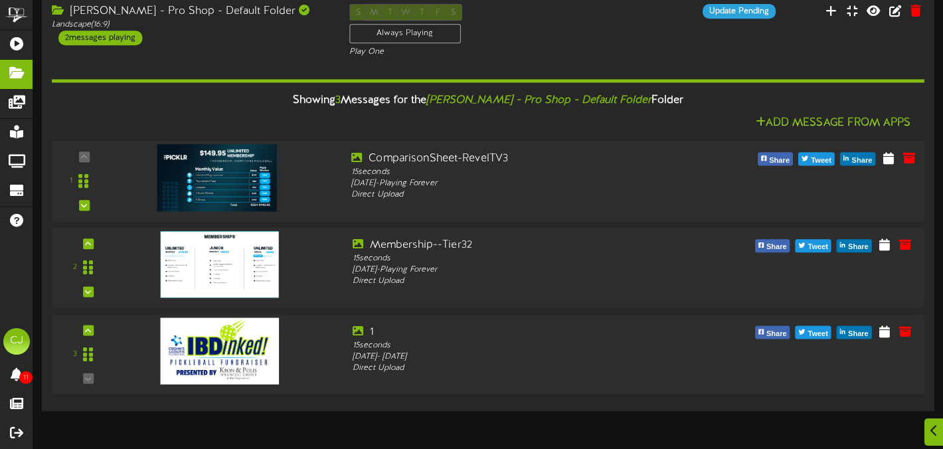
scroll to position [66, 0]
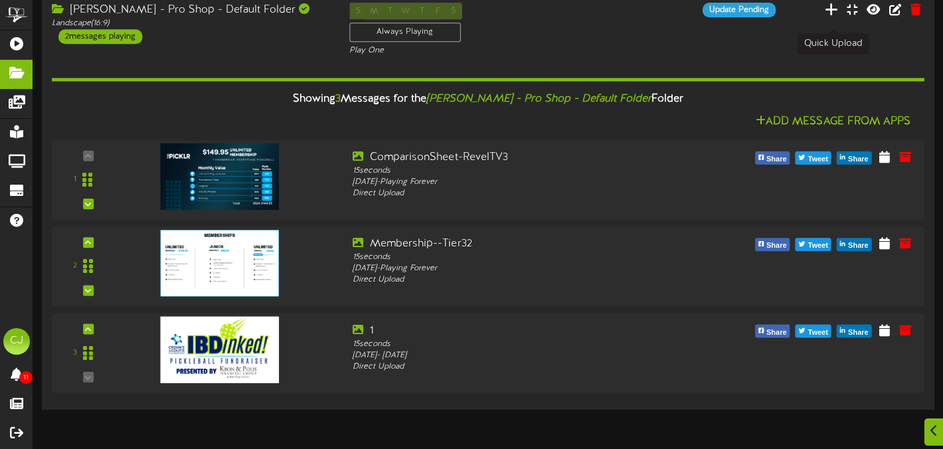
click at [828, 17] on icon at bounding box center [831, 9] width 13 height 15
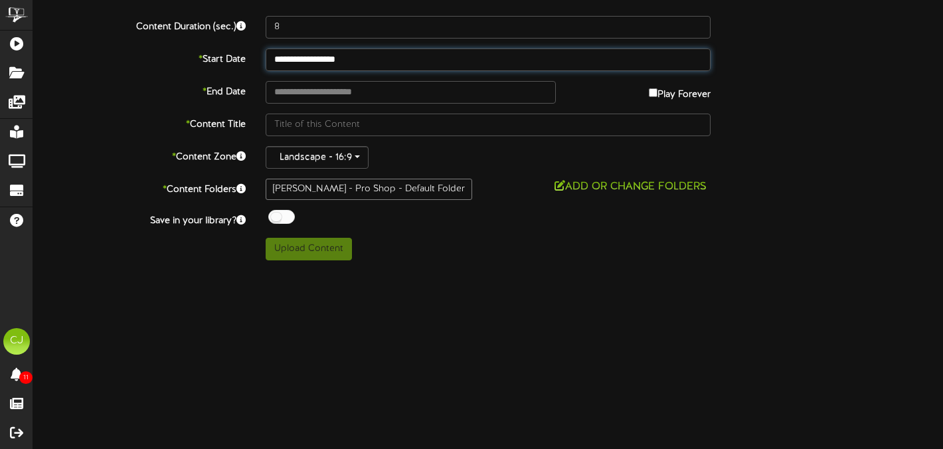
click at [327, 59] on input "**********" at bounding box center [488, 59] width 445 height 23
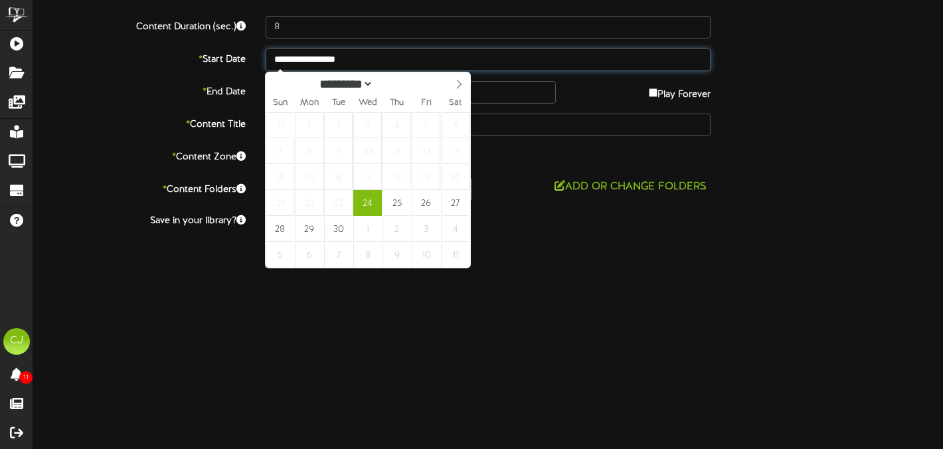
type input "**********"
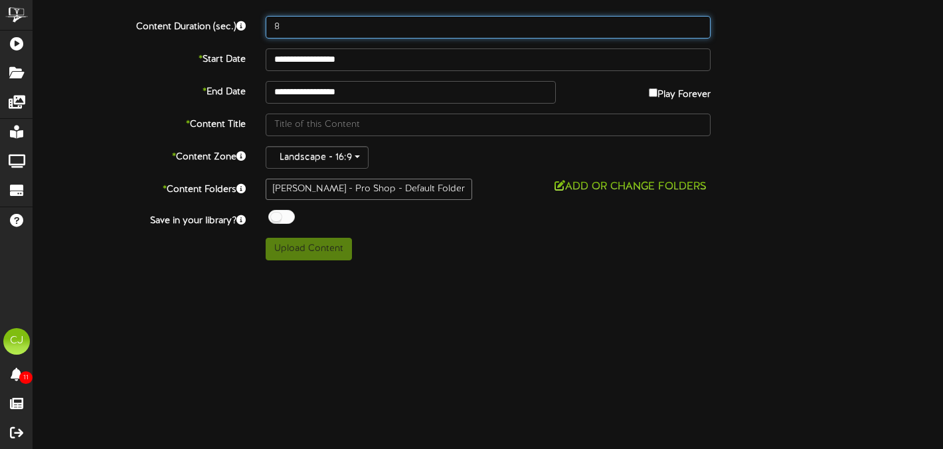
click at [305, 28] on input "8" at bounding box center [488, 27] width 445 height 23
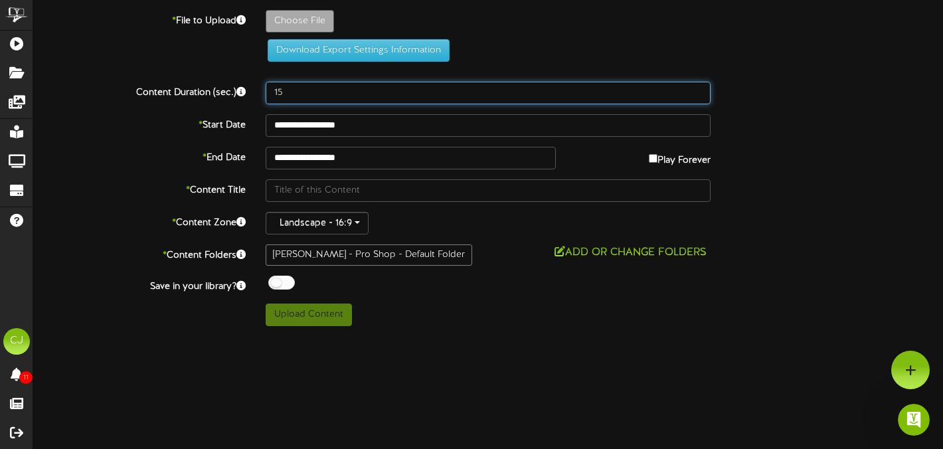
scroll to position [60, 0]
type input "15"
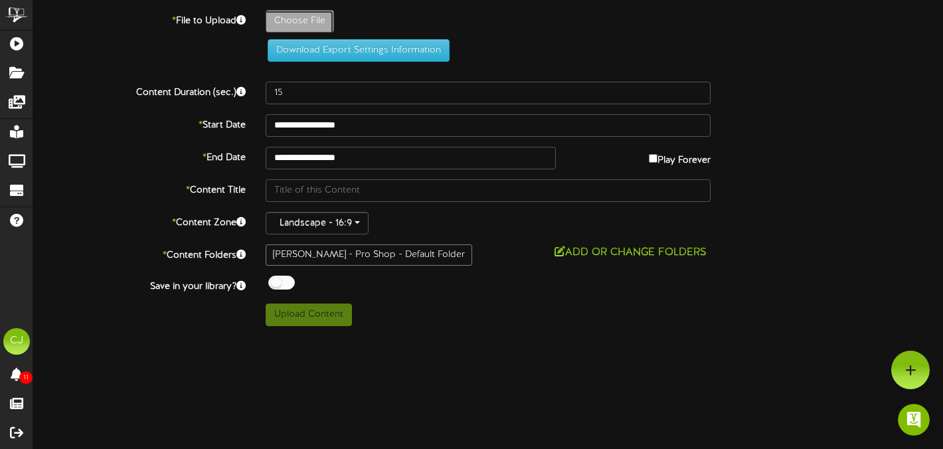
type input "**********"
type input "2"
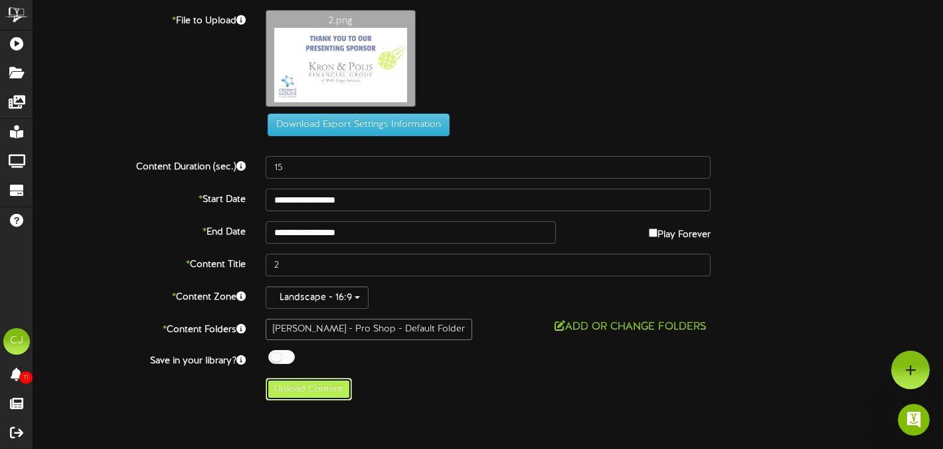
click at [300, 393] on button "Upload Content" at bounding box center [309, 389] width 86 height 23
type input "**********"
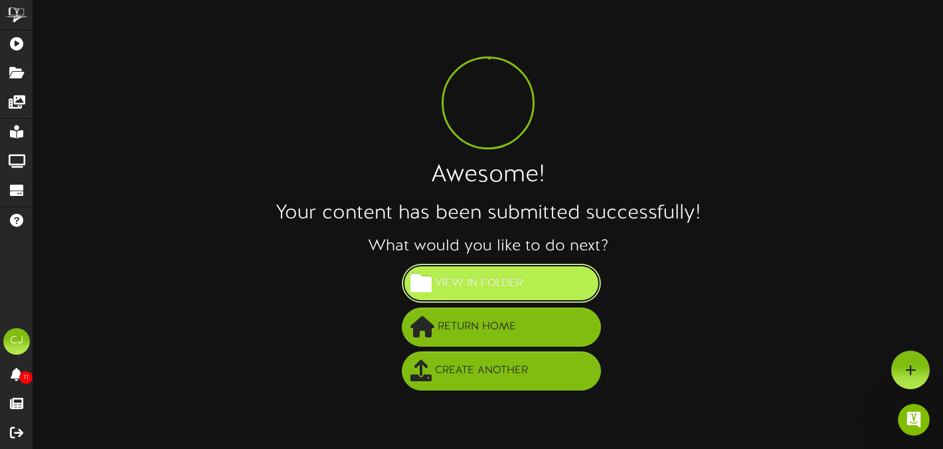
click at [487, 288] on span "View in Folder" at bounding box center [479, 283] width 94 height 22
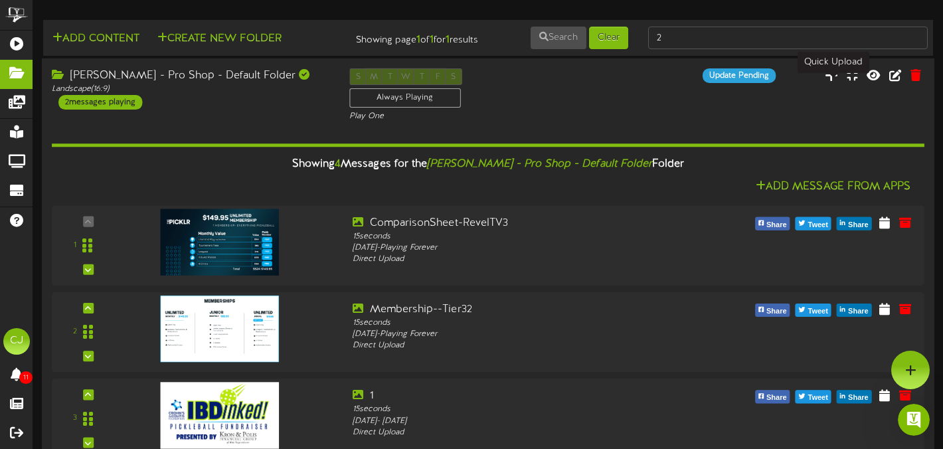
click at [833, 82] on icon at bounding box center [831, 75] width 13 height 15
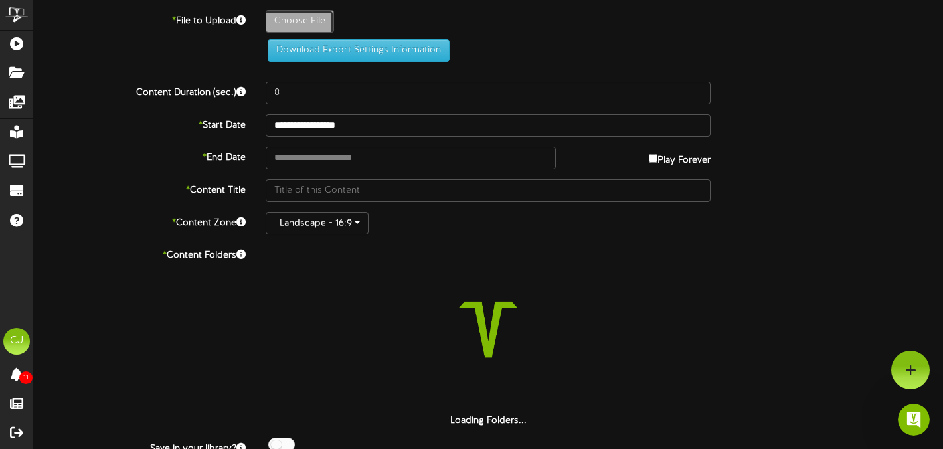
type input "**********"
type input "3"
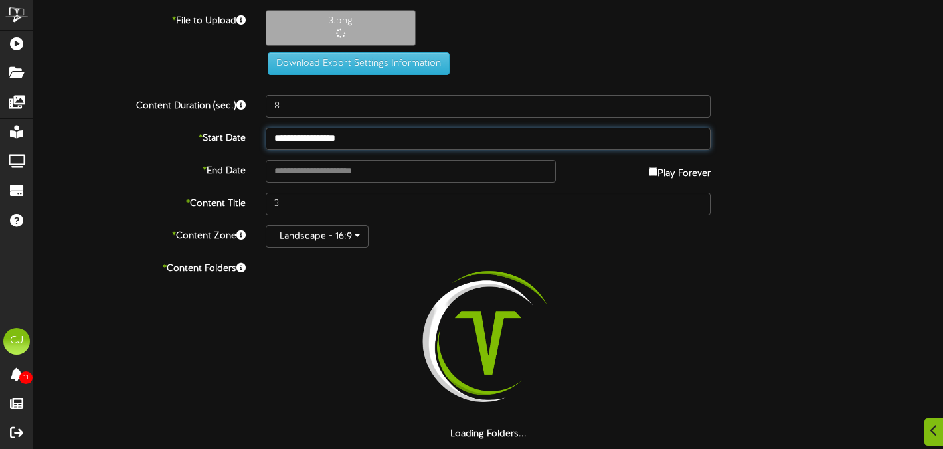
scroll to position [58, 0]
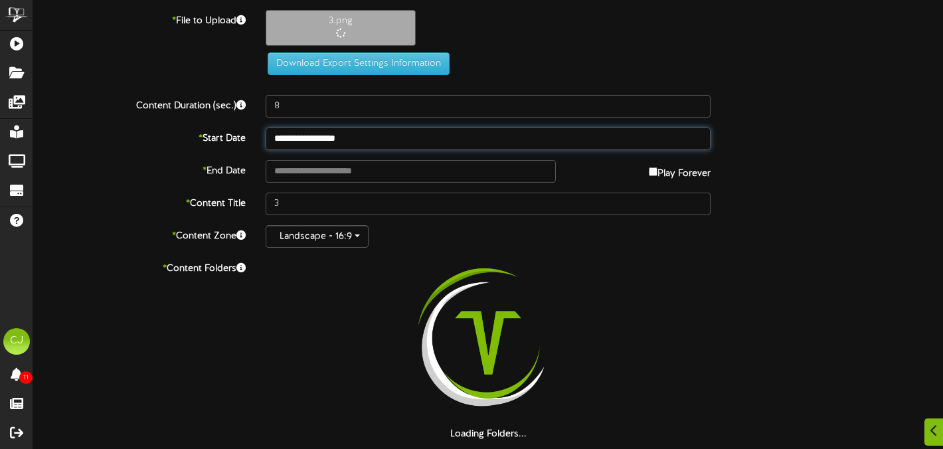
click at [359, 145] on input "**********" at bounding box center [488, 138] width 445 height 23
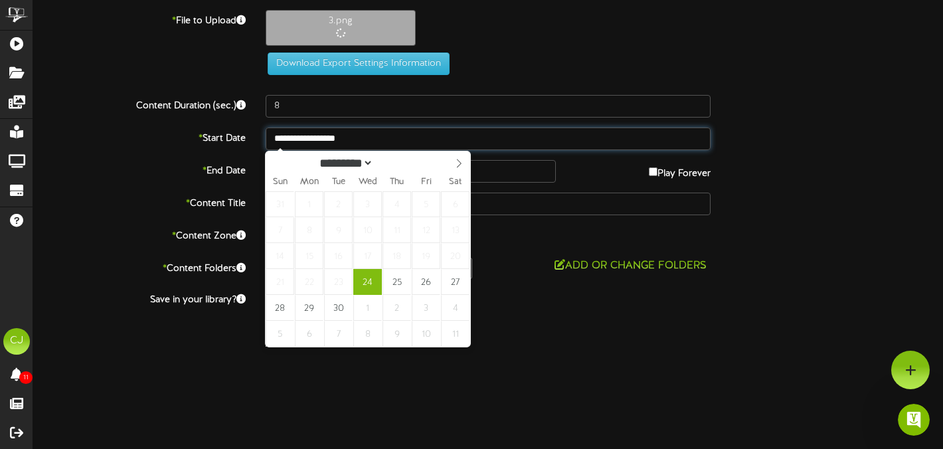
scroll to position [60, 0]
type input "**********"
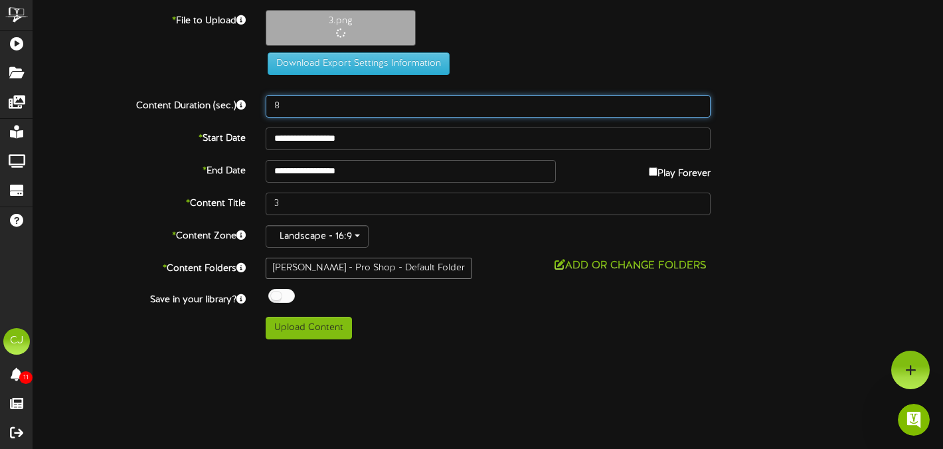
click at [297, 104] on input "8" at bounding box center [488, 106] width 445 height 23
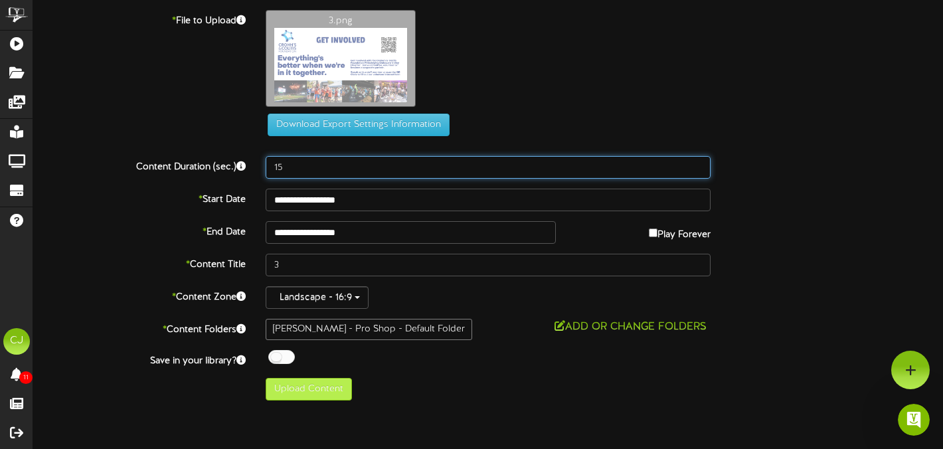
type input "15"
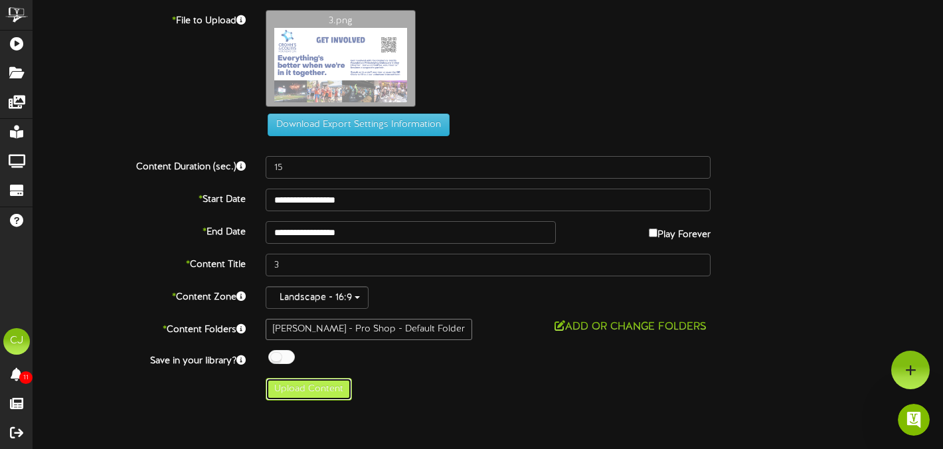
click at [309, 395] on button "Upload Content" at bounding box center [309, 389] width 86 height 23
type input "**********"
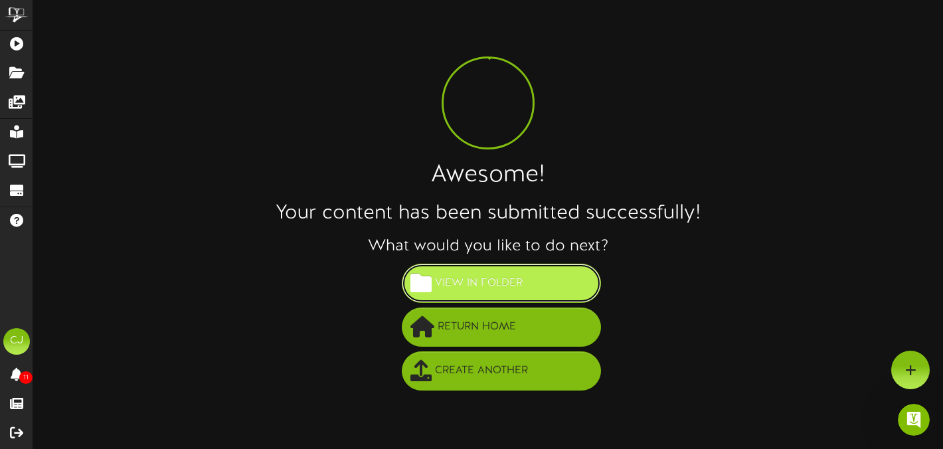
click at [521, 286] on span "View in Folder" at bounding box center [479, 283] width 94 height 22
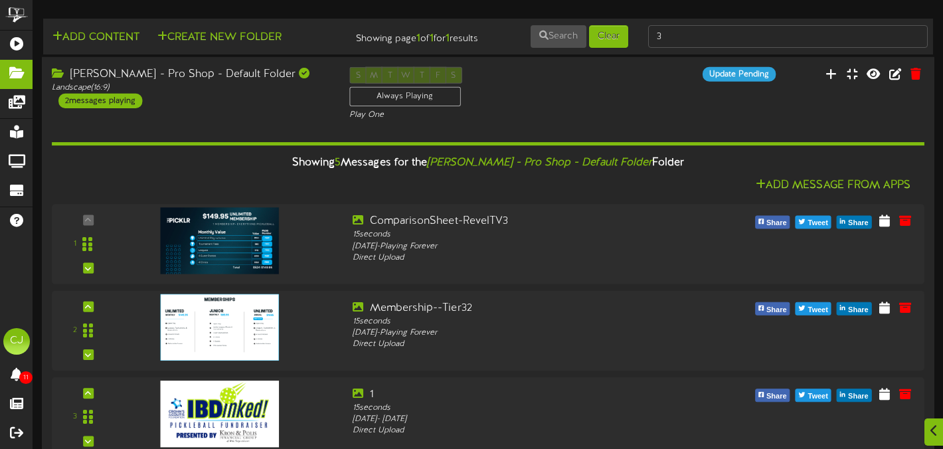
scroll to position [17, 0]
click at [834, 80] on icon at bounding box center [831, 73] width 13 height 15
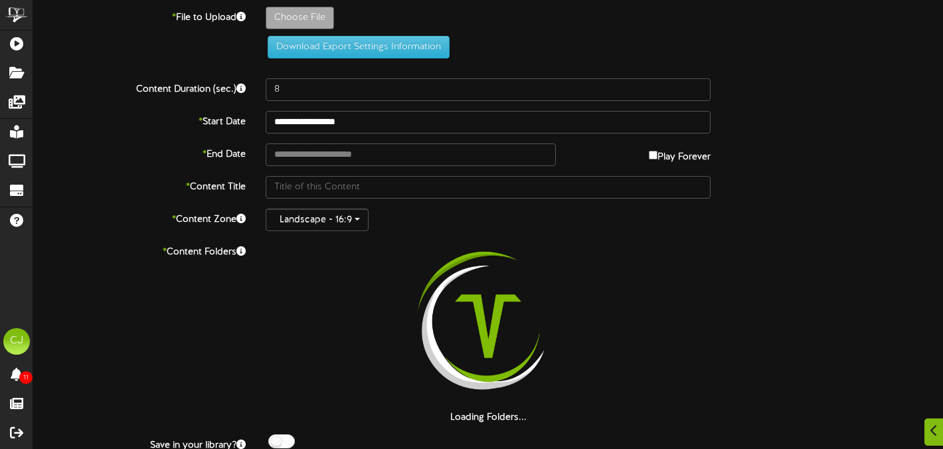
scroll to position [16, 0]
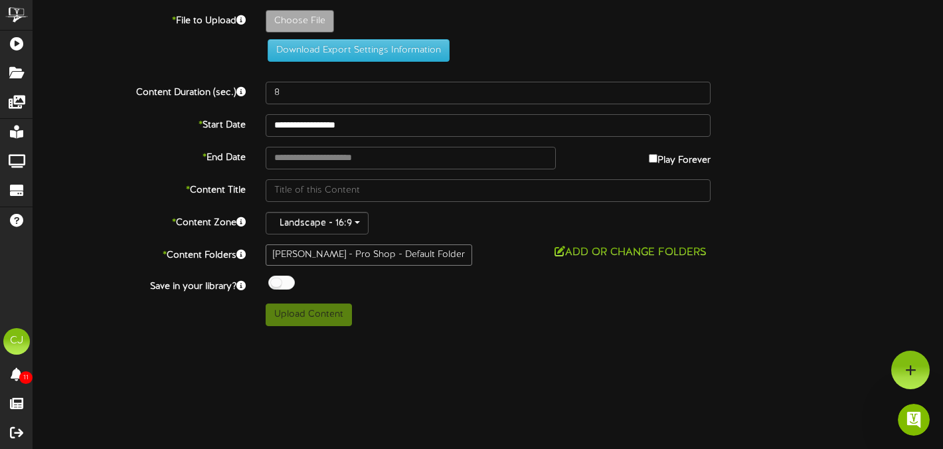
scroll to position [60, 0]
type input "**********"
type input "4"
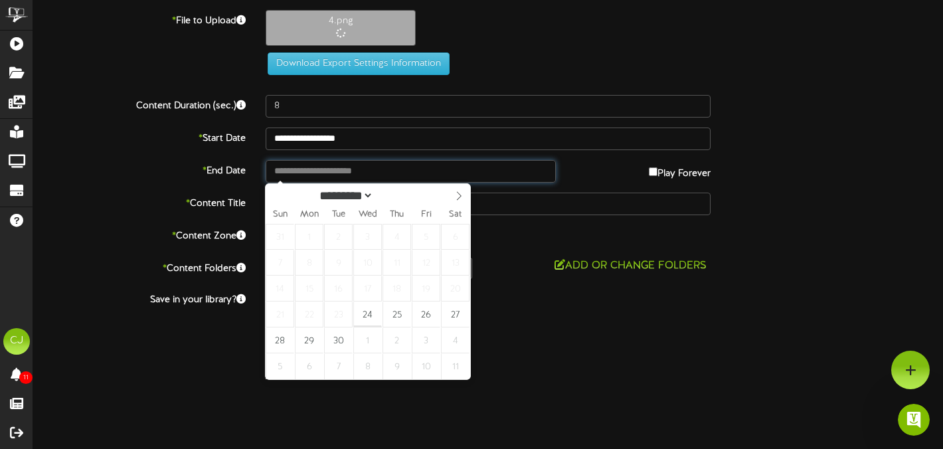
click at [299, 168] on input "text" at bounding box center [411, 171] width 290 height 23
type input "**********"
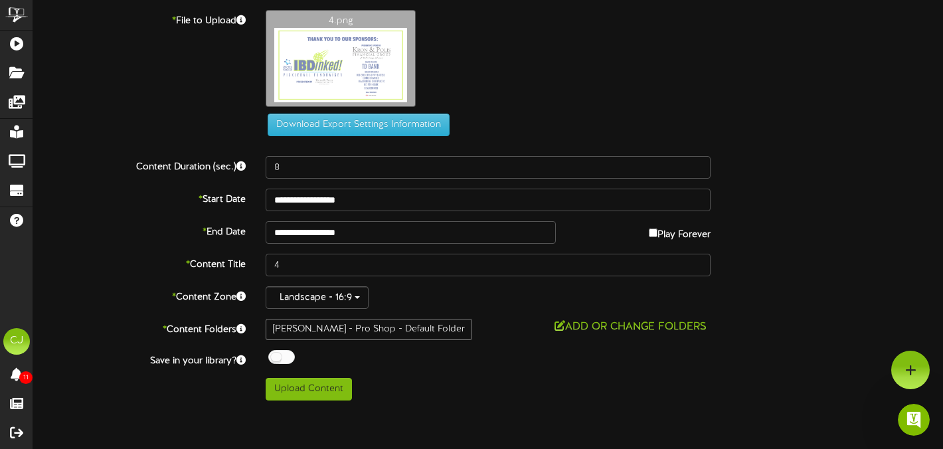
click at [325, 139] on div "* File to Upload 4.png Download Export Settings Information" at bounding box center [487, 78] width 929 height 136
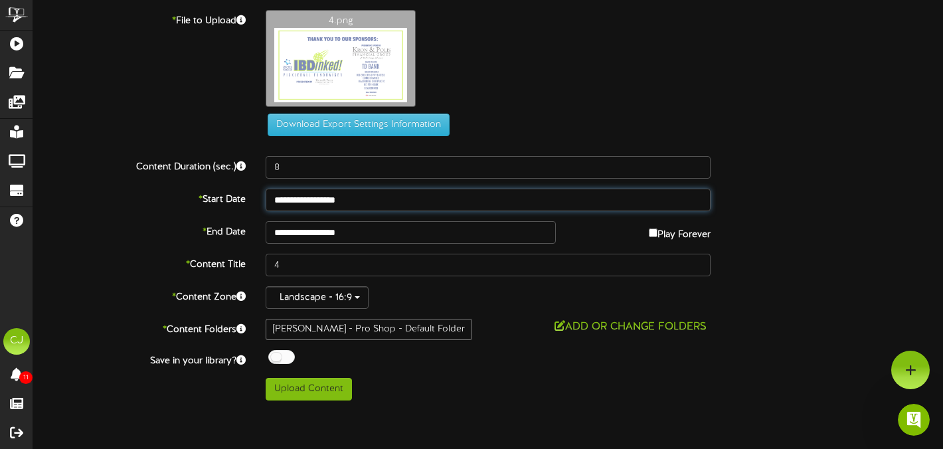
click at [338, 197] on input "**********" at bounding box center [488, 200] width 445 height 23
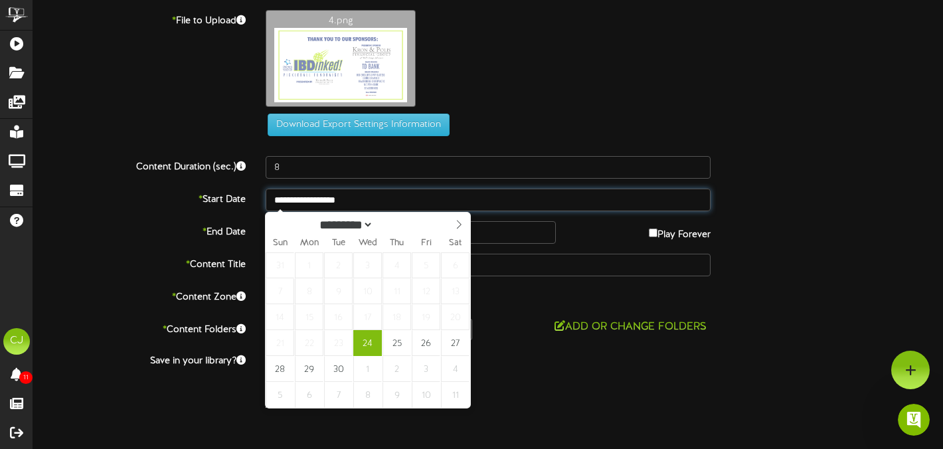
type input "**********"
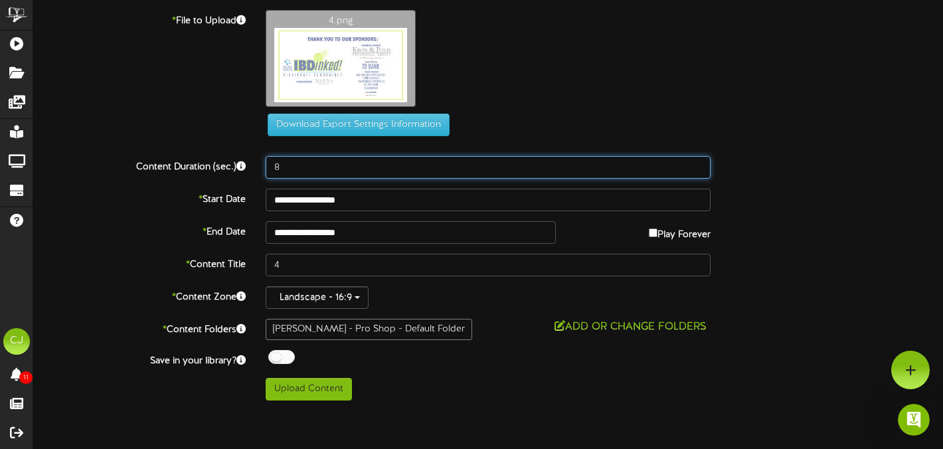
click at [287, 177] on input "8" at bounding box center [488, 167] width 445 height 23
type input "15"
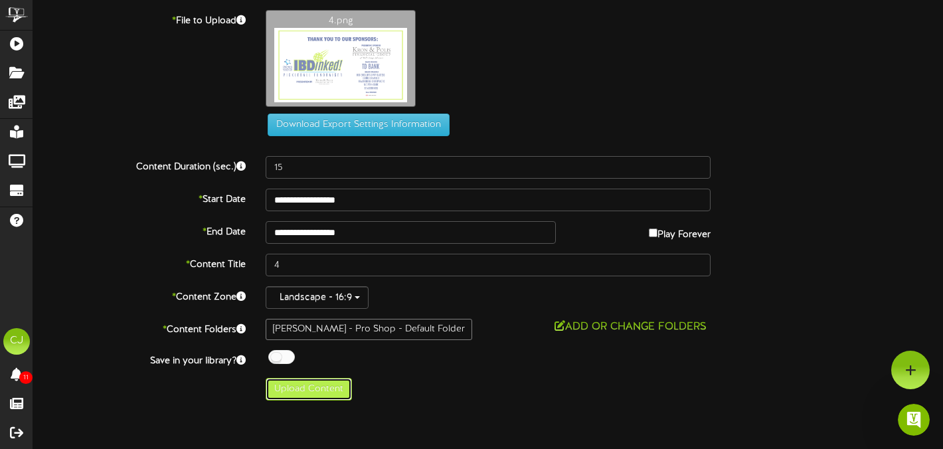
click at [307, 391] on button "Upload Content" at bounding box center [309, 389] width 86 height 23
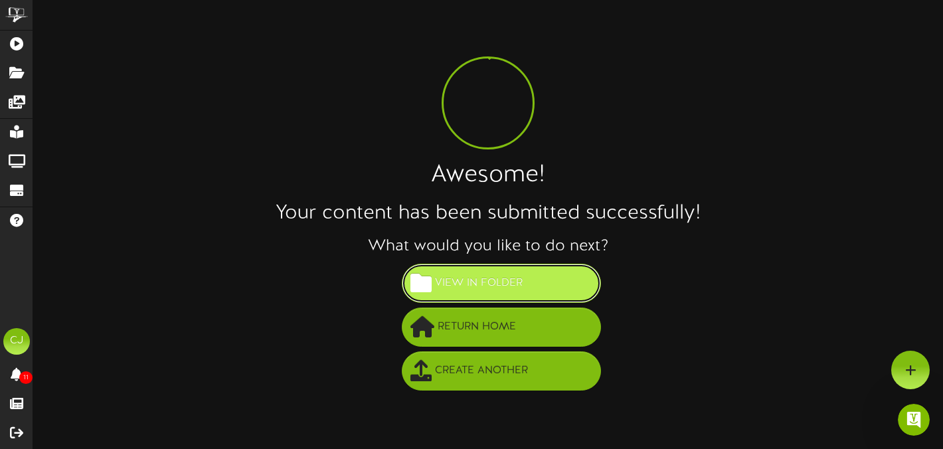
click at [479, 285] on span "View in Folder" at bounding box center [479, 283] width 94 height 22
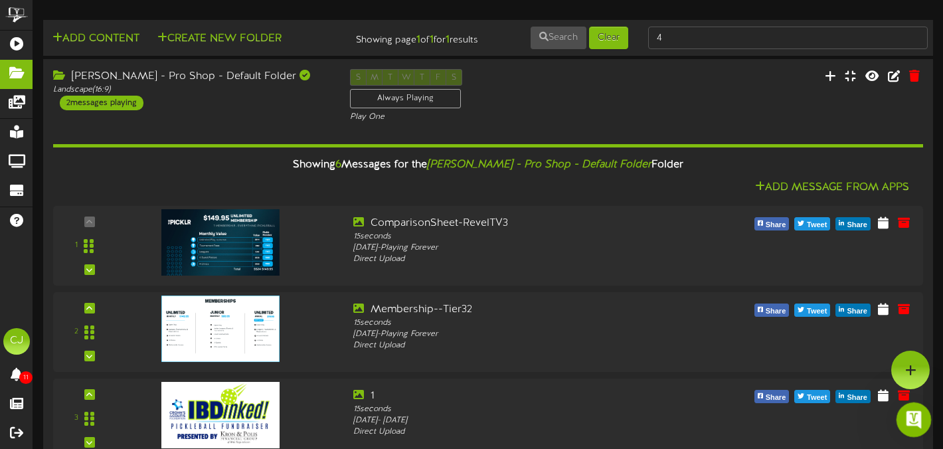
click at [912, 424] on icon "Open Intercom Messenger" at bounding box center [912, 418] width 22 height 22
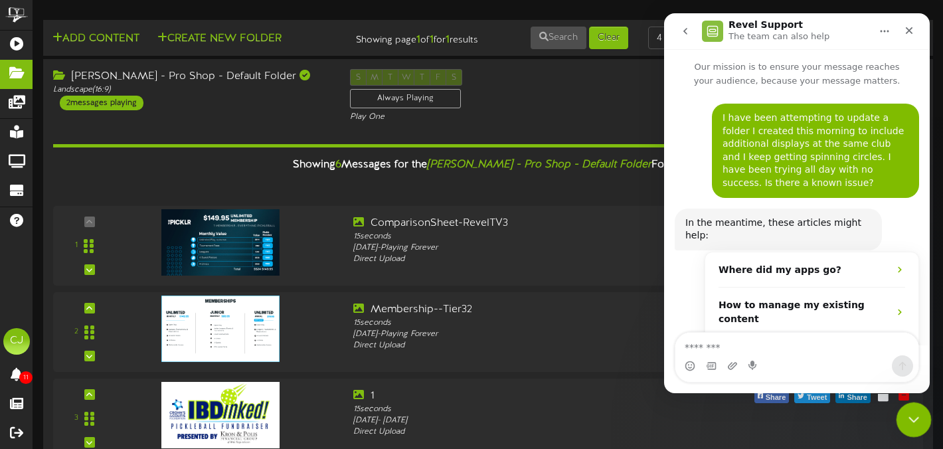
scroll to position [60, 0]
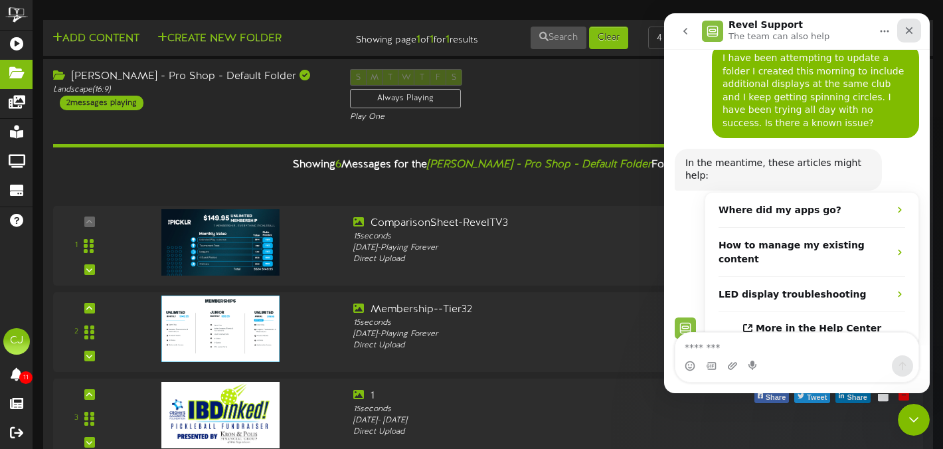
click at [912, 29] on icon "Close" at bounding box center [909, 30] width 11 height 11
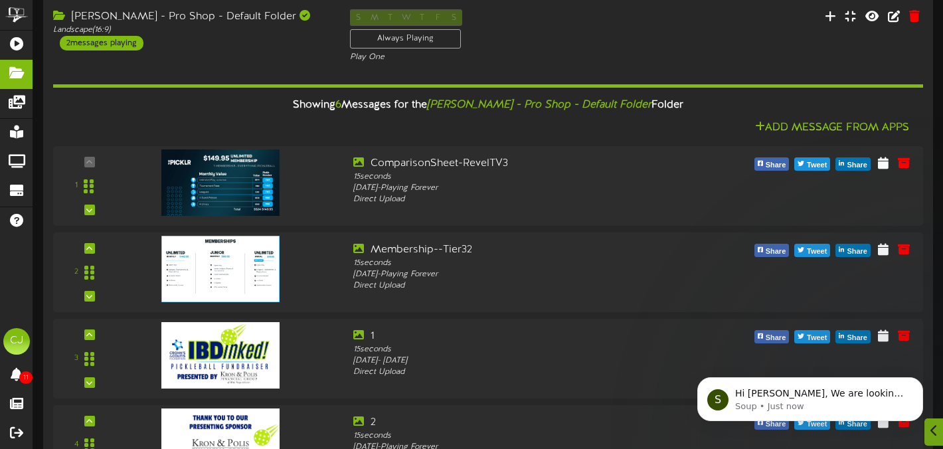
scroll to position [112, 0]
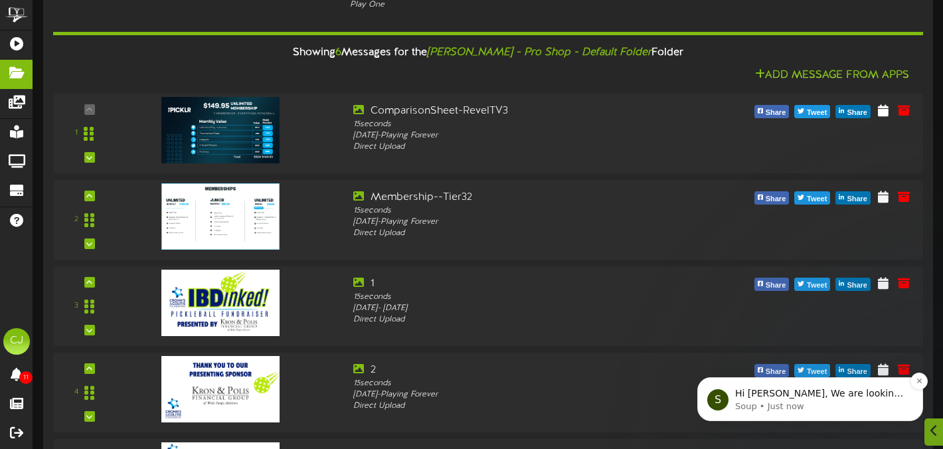
click at [826, 392] on span "Hi [PERSON_NAME], We are looking into this and will get back to you!!" at bounding box center [819, 400] width 168 height 24
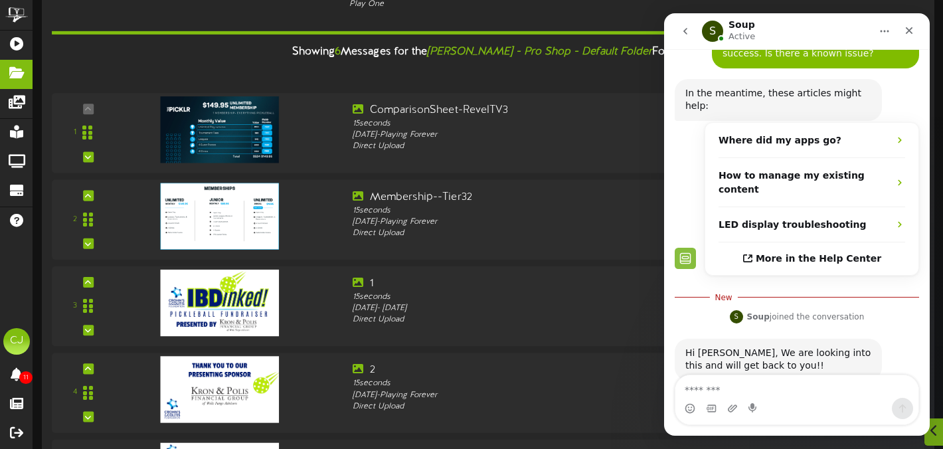
scroll to position [135, 0]
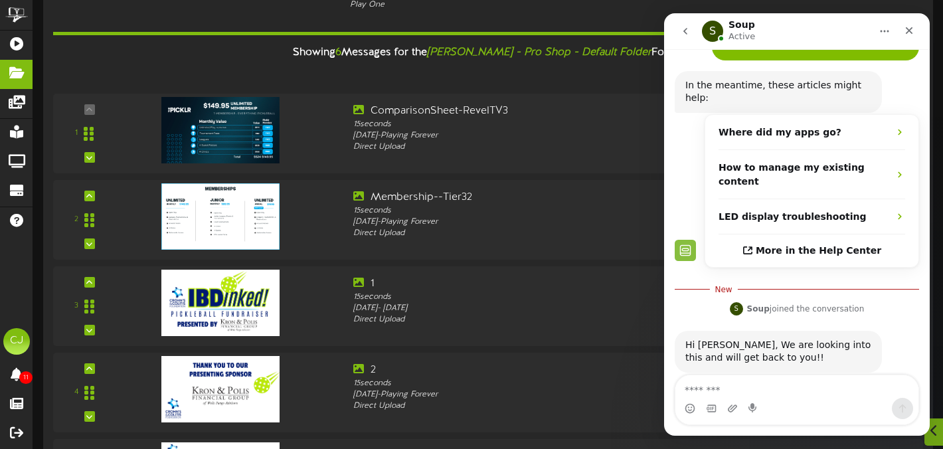
click at [758, 388] on textarea "Message…" at bounding box center [796, 386] width 243 height 23
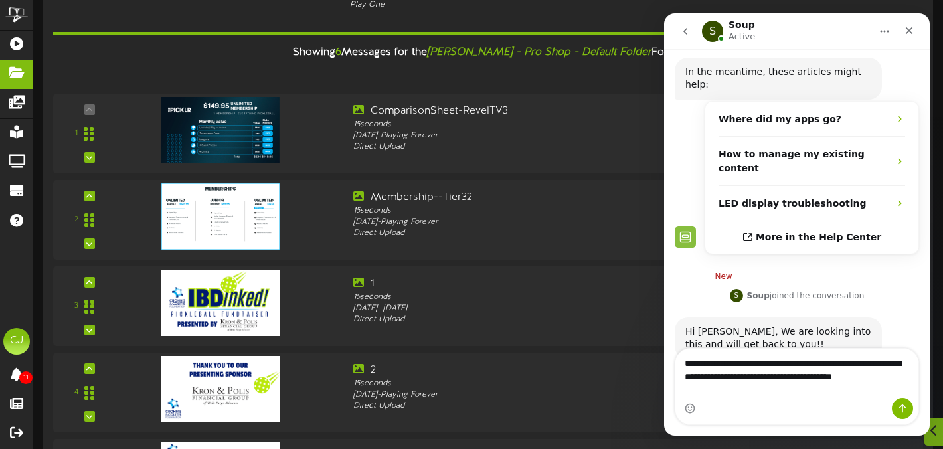
scroll to position [162, 0]
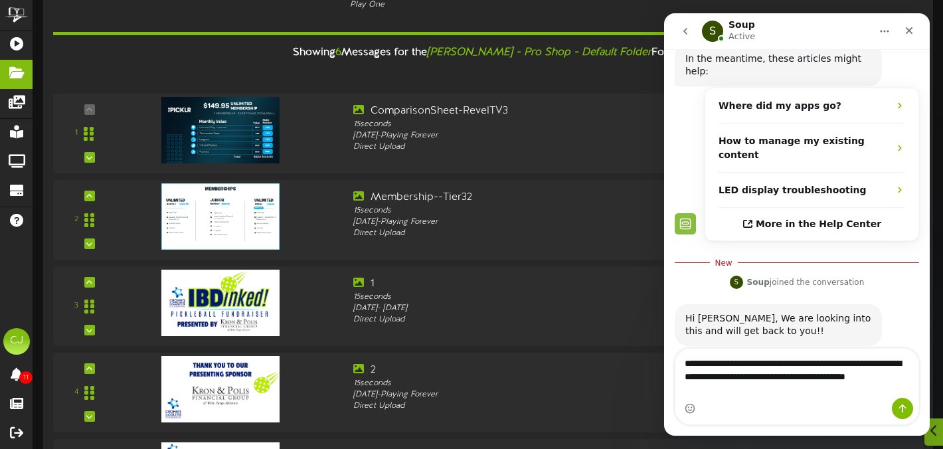
type textarea "**********"
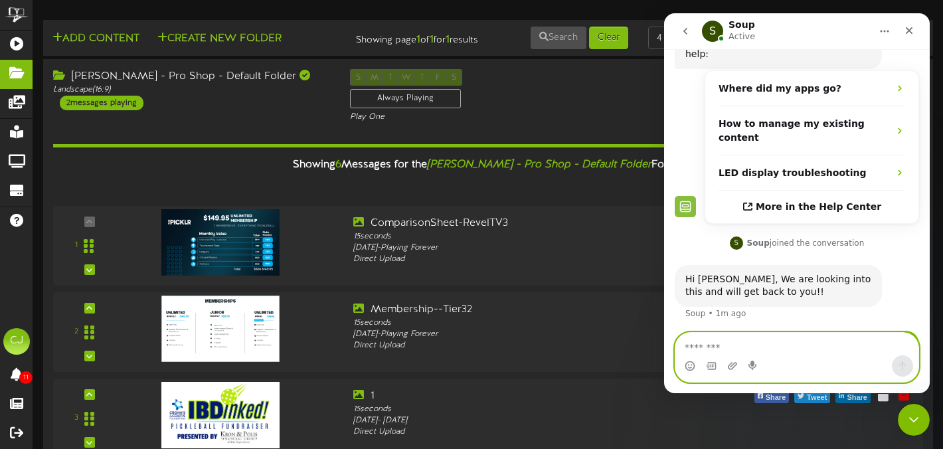
scroll to position [222, 0]
